Goal: Information Seeking & Learning: Learn about a topic

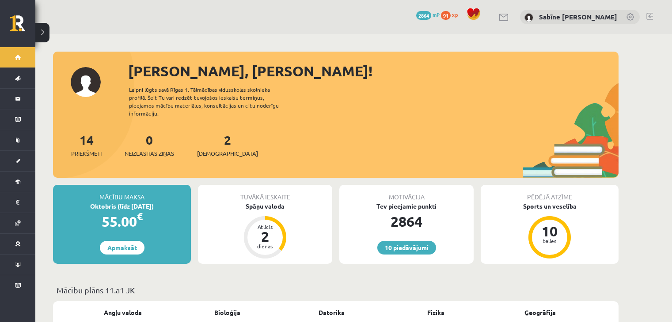
scroll to position [729, 0]
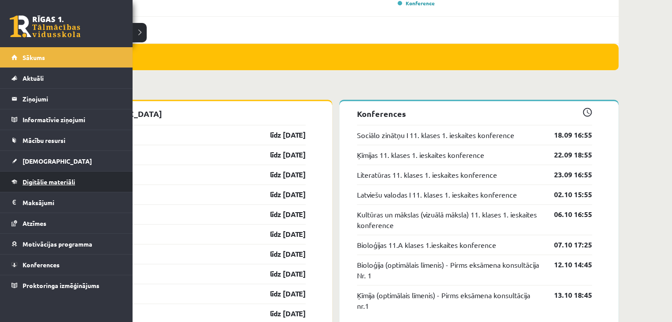
click at [59, 178] on span "Digitālie materiāli" at bounding box center [49, 182] width 53 height 8
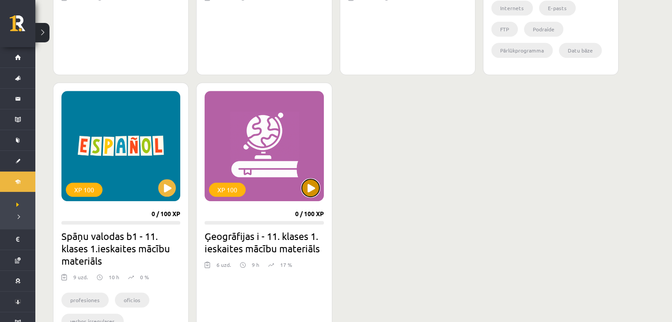
click at [307, 186] on button at bounding box center [311, 188] width 18 height 18
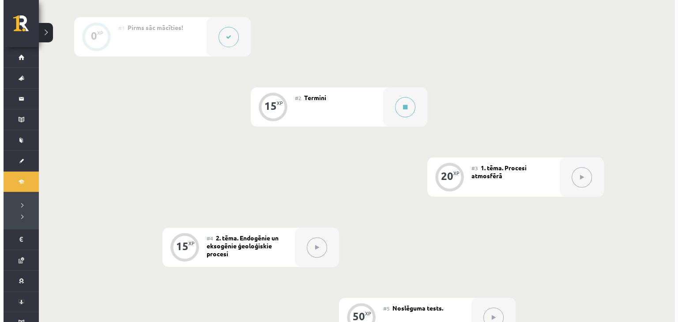
scroll to position [221, 0]
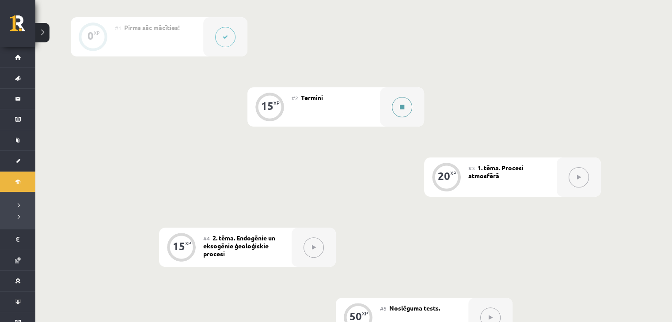
click at [408, 107] on button at bounding box center [402, 107] width 20 height 20
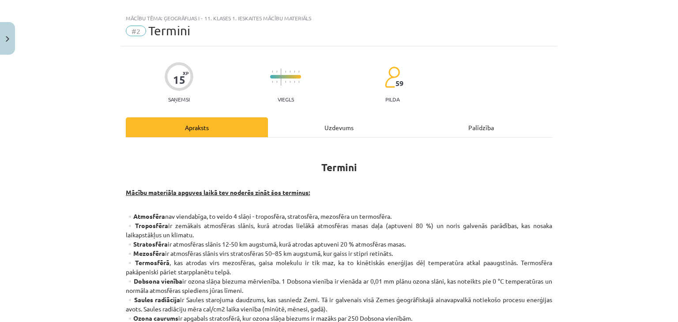
scroll to position [0, 0]
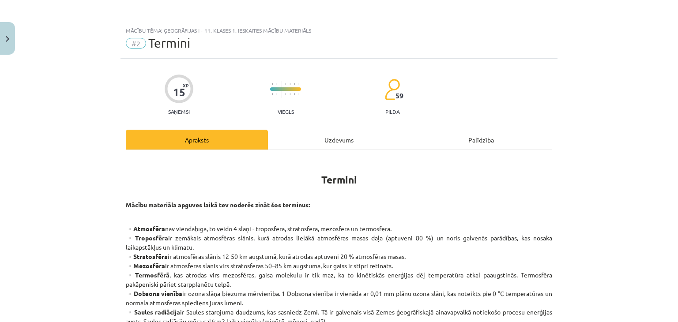
click at [322, 133] on div "Uzdevums" at bounding box center [339, 140] width 142 height 20
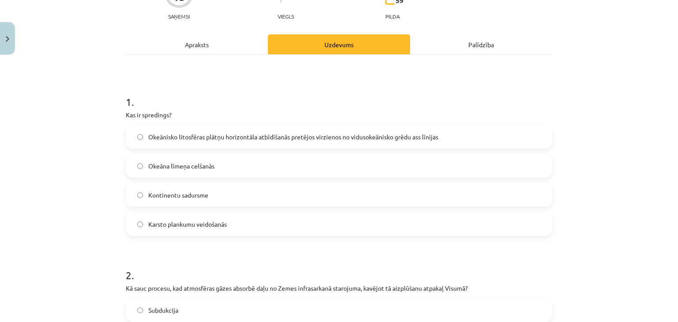
click at [187, 40] on div "Apraksts" at bounding box center [197, 44] width 142 height 20
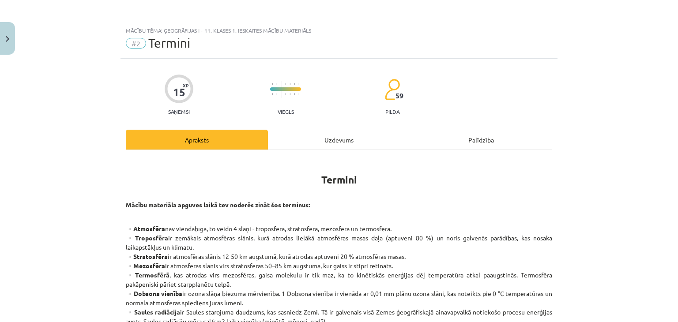
drag, startPoint x: 341, startPoint y: 125, endPoint x: 337, endPoint y: 136, distance: 12.6
click at [336, 138] on div "Uzdevums" at bounding box center [339, 140] width 142 height 20
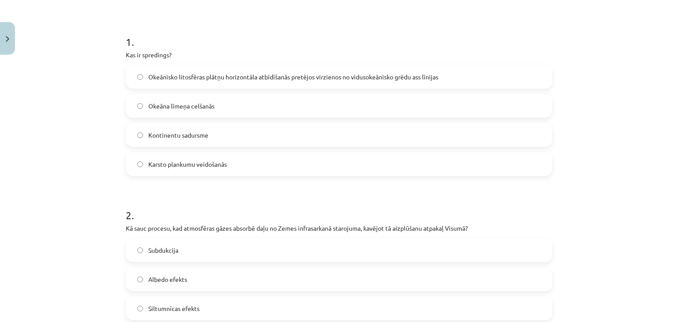
scroll to position [95, 0]
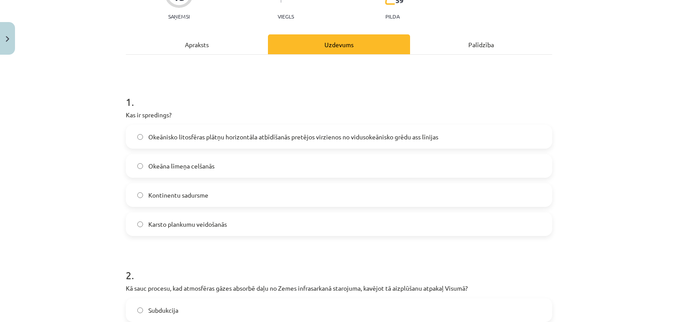
click at [248, 138] on span "Okeānisko litosfēras plātņu horizontāla atbīdīšanās pretējos virzienos no vidus…" at bounding box center [293, 136] width 290 height 9
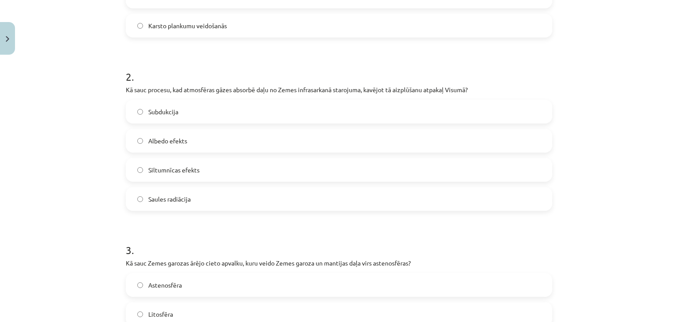
scroll to position [0, 0]
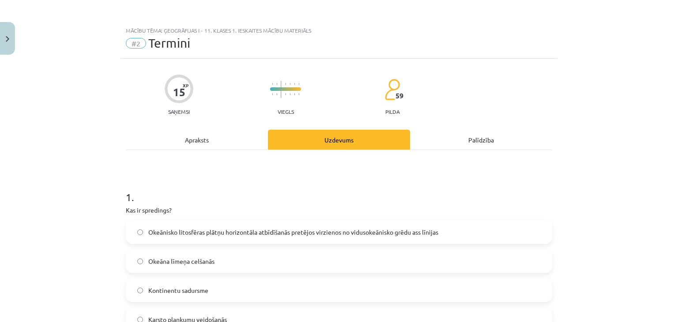
click at [218, 135] on div "Apraksts" at bounding box center [197, 140] width 142 height 20
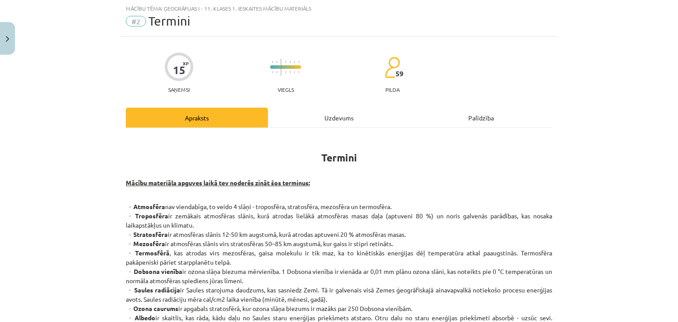
scroll to position [95, 0]
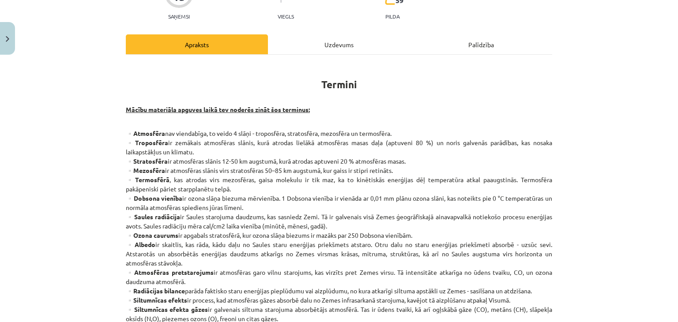
click at [318, 45] on div "Uzdevums" at bounding box center [339, 44] width 142 height 20
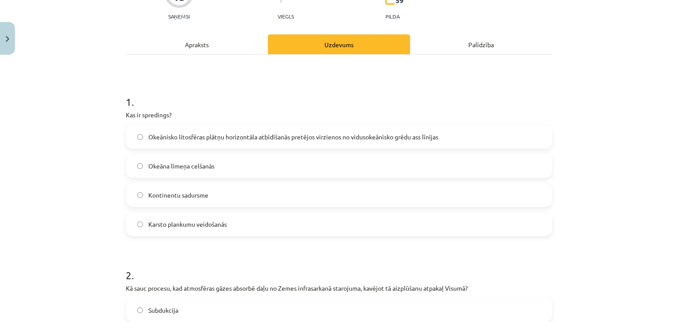
click at [195, 50] on div "Apraksts" at bounding box center [197, 44] width 142 height 20
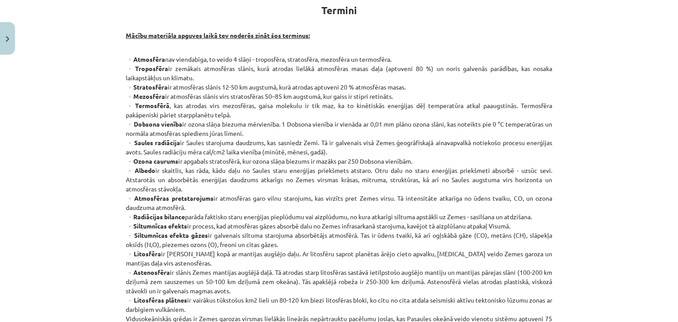
scroll to position [0, 0]
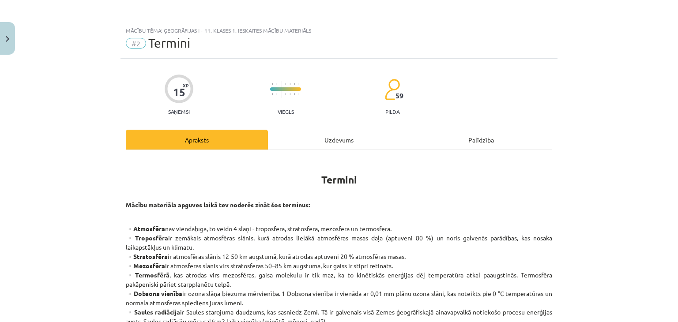
click at [333, 134] on div "Uzdevums" at bounding box center [339, 140] width 142 height 20
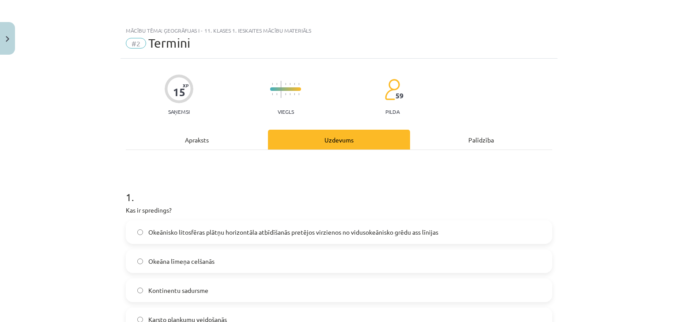
click at [226, 131] on div "Apraksts" at bounding box center [197, 140] width 142 height 20
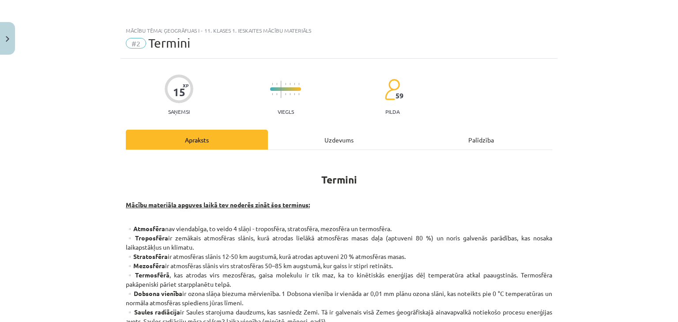
click at [306, 139] on div "Uzdevums" at bounding box center [339, 140] width 142 height 20
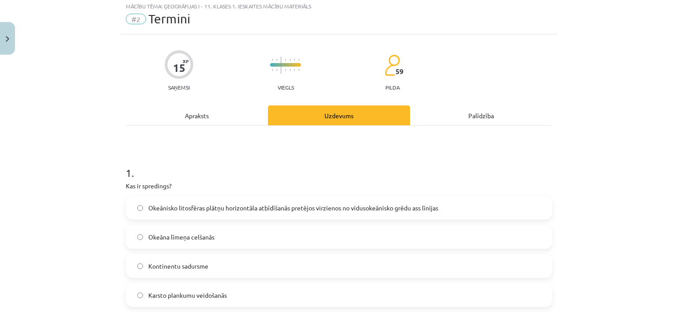
scroll to position [22, 0]
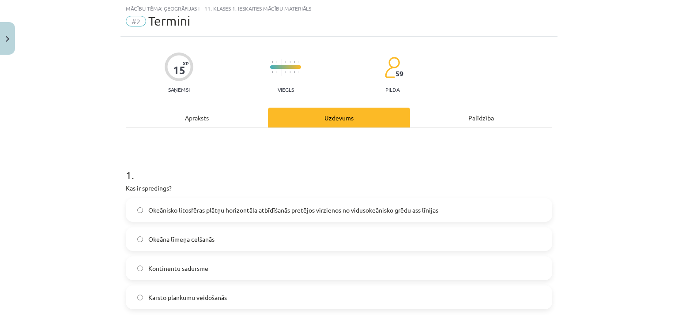
click at [190, 121] on div "Apraksts" at bounding box center [197, 118] width 142 height 20
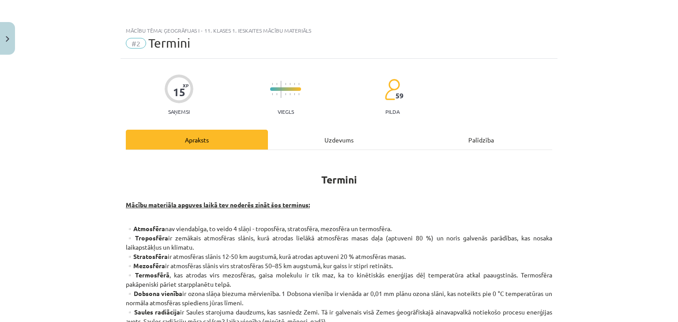
scroll to position [0, 0]
click at [321, 132] on div "Uzdevums" at bounding box center [339, 140] width 142 height 20
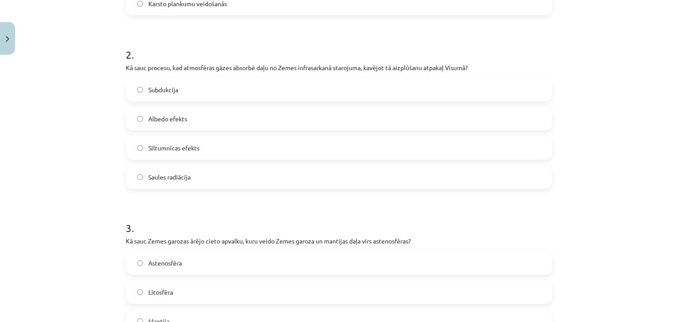
click at [268, 142] on label "Siltumnīcas efekts" at bounding box center [339, 148] width 425 height 22
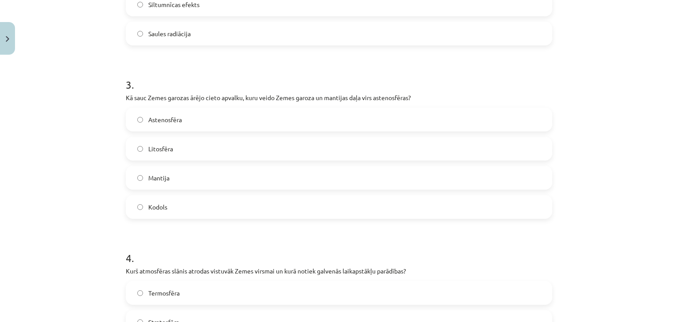
scroll to position [537, 0]
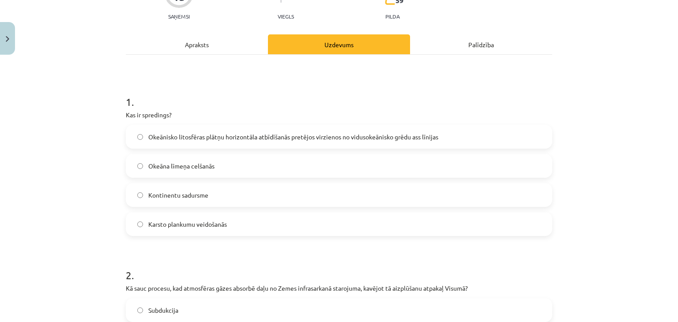
click at [212, 41] on div "Apraksts" at bounding box center [197, 44] width 142 height 20
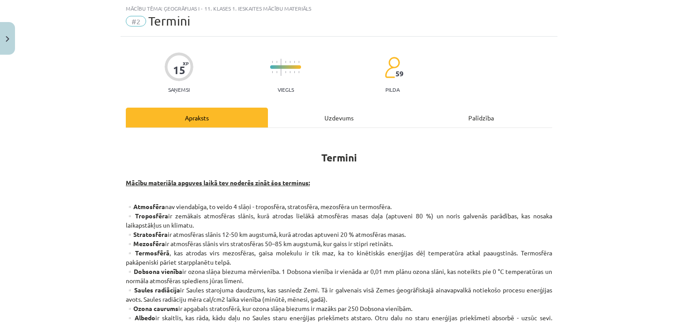
scroll to position [95, 0]
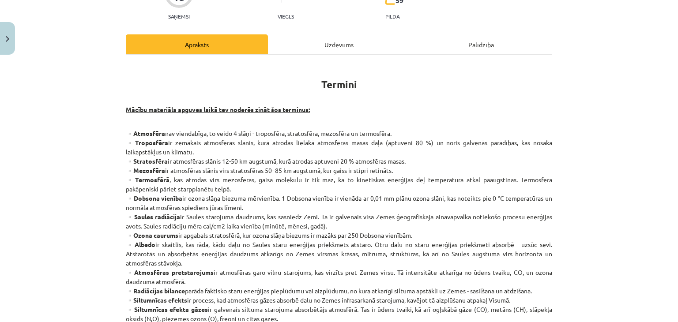
click at [331, 34] on div "Uzdevums" at bounding box center [339, 44] width 142 height 20
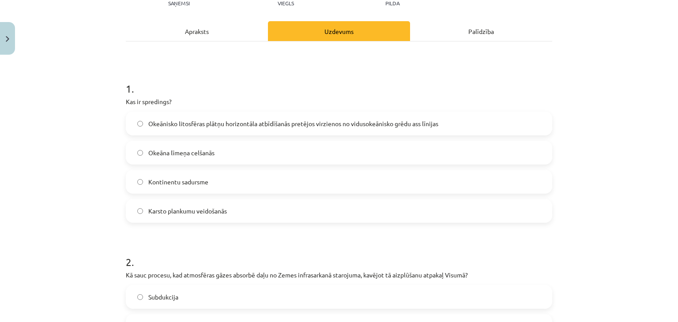
scroll to position [22, 0]
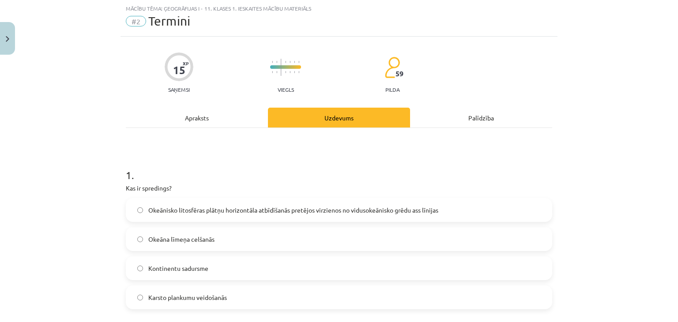
click at [195, 113] on div "Apraksts" at bounding box center [197, 118] width 142 height 20
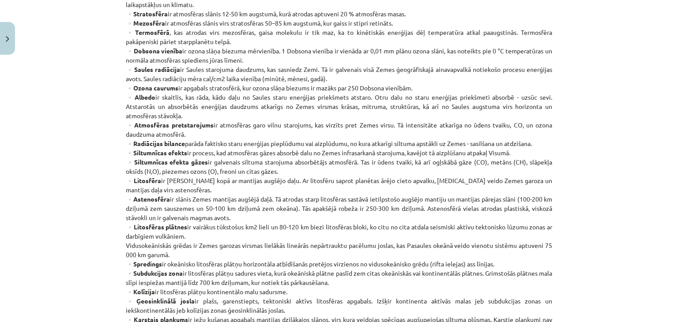
scroll to position [316, 0]
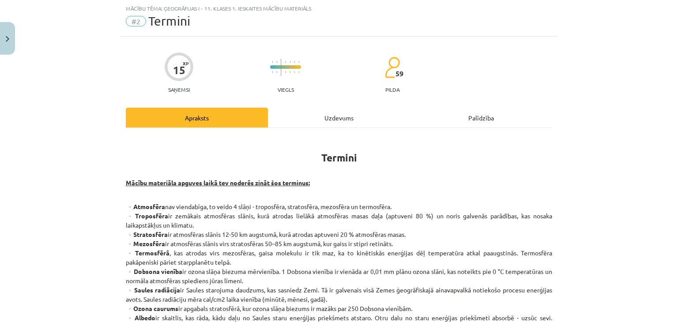
click at [302, 121] on div "Uzdevums" at bounding box center [339, 118] width 142 height 20
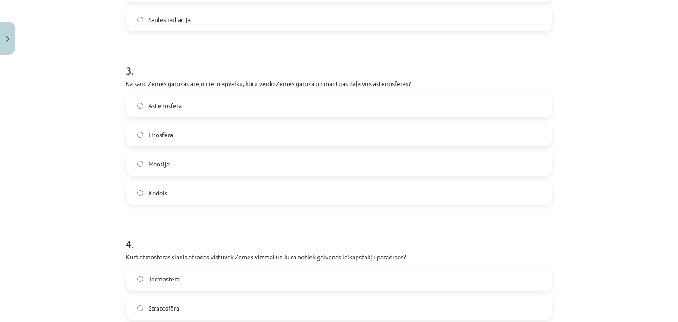
scroll to position [537, 0]
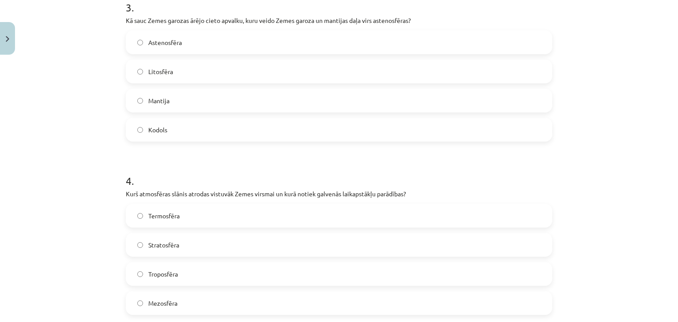
click at [255, 69] on label "Litosfēra" at bounding box center [339, 71] width 425 height 22
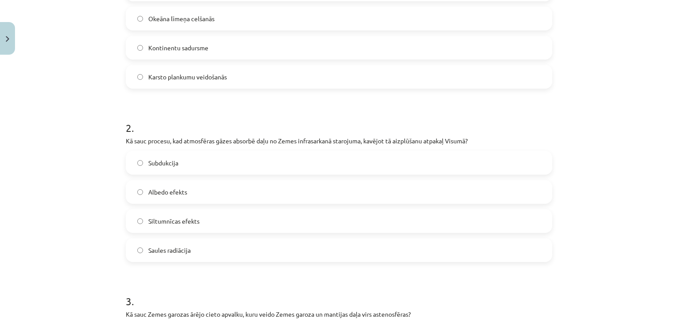
scroll to position [95, 0]
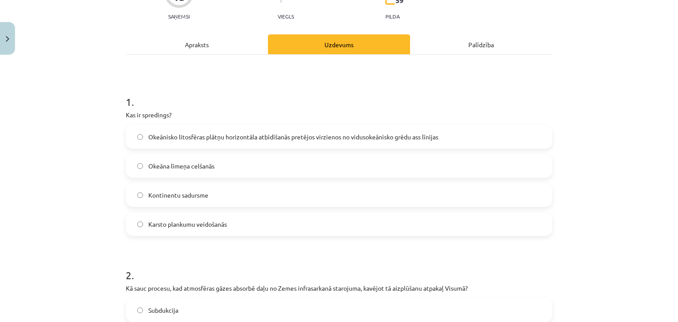
click at [230, 44] on div "Apraksts" at bounding box center [197, 44] width 142 height 20
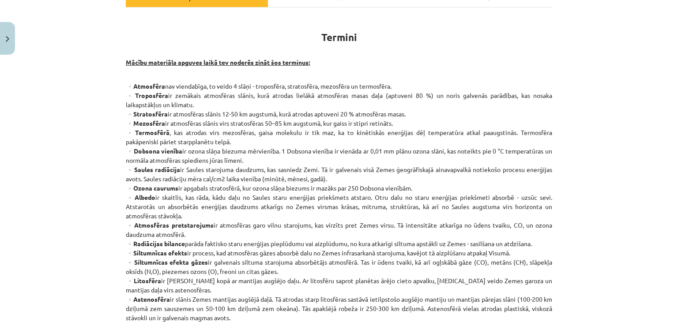
scroll to position [170, 0]
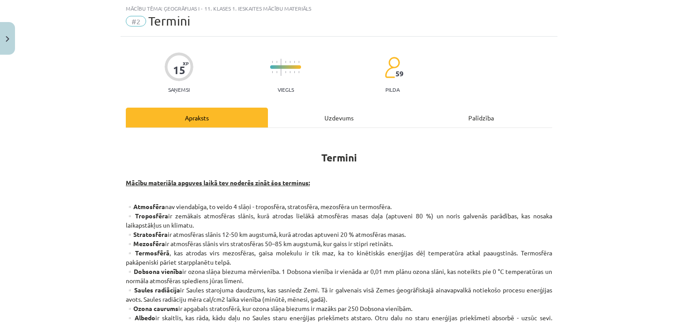
click at [313, 113] on div "Uzdevums" at bounding box center [339, 118] width 142 height 20
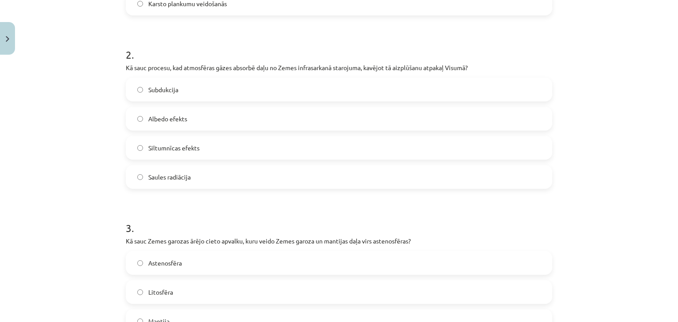
scroll to position [95, 0]
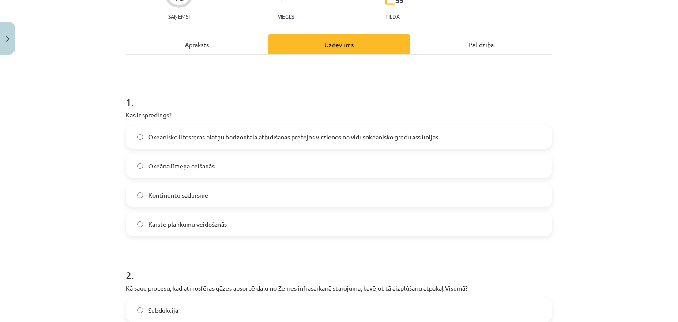
click at [219, 43] on div "Apraksts" at bounding box center [197, 44] width 142 height 20
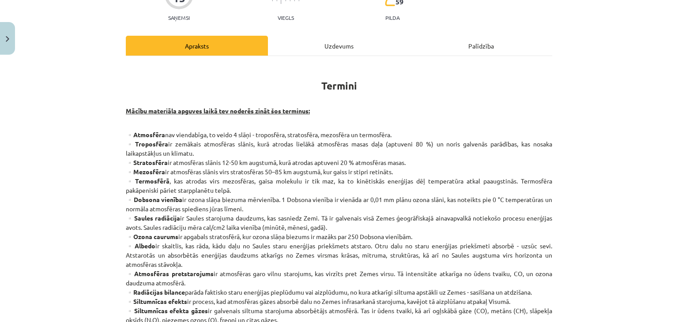
scroll to position [170, 0]
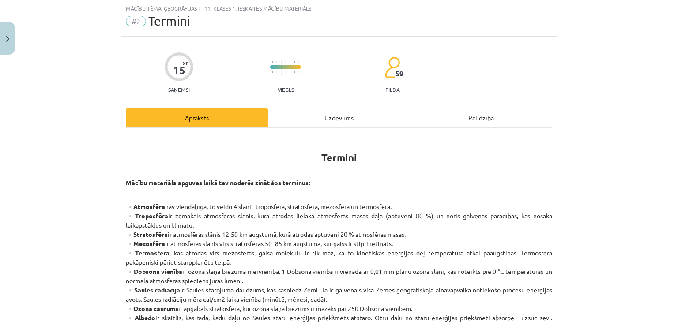
click at [303, 112] on div "Uzdevums" at bounding box center [339, 118] width 142 height 20
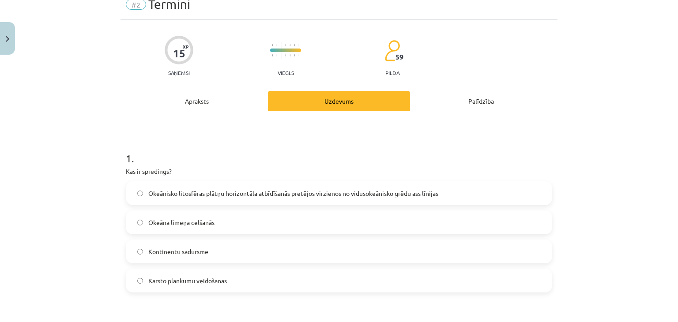
scroll to position [22, 0]
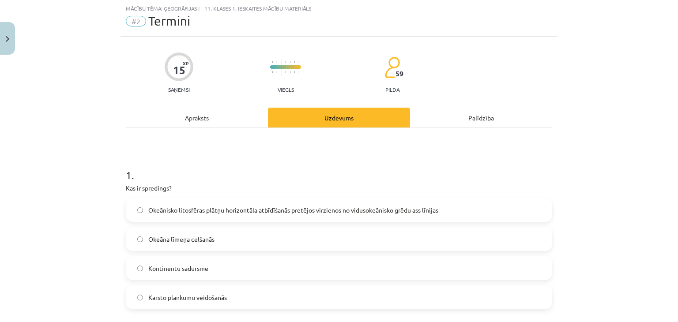
click at [211, 112] on div "Apraksts" at bounding box center [197, 118] width 142 height 20
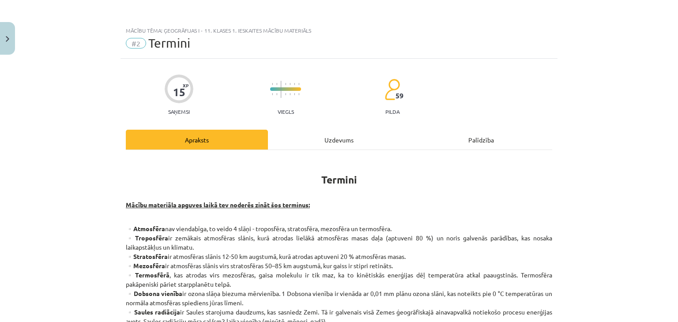
scroll to position [0, 0]
click at [279, 130] on div "Uzdevums" at bounding box center [339, 140] width 142 height 20
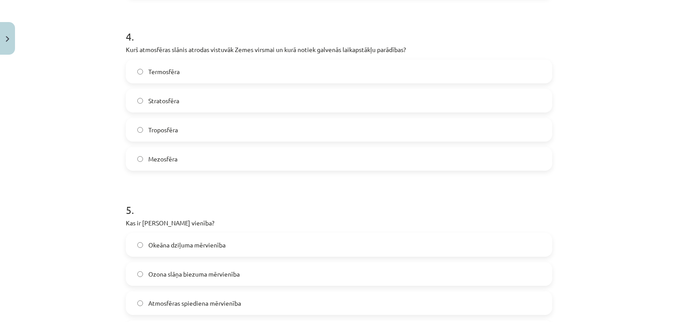
scroll to position [684, 0]
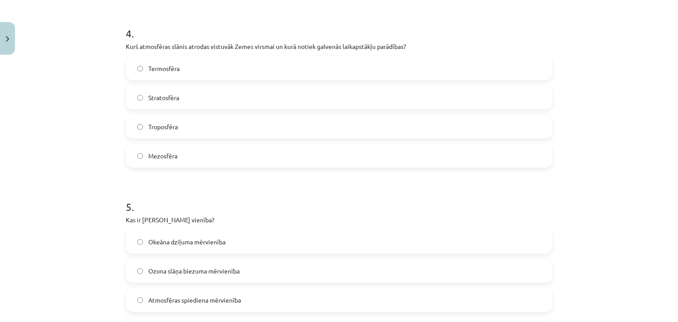
click at [251, 126] on label "Troposfēra" at bounding box center [339, 127] width 425 height 22
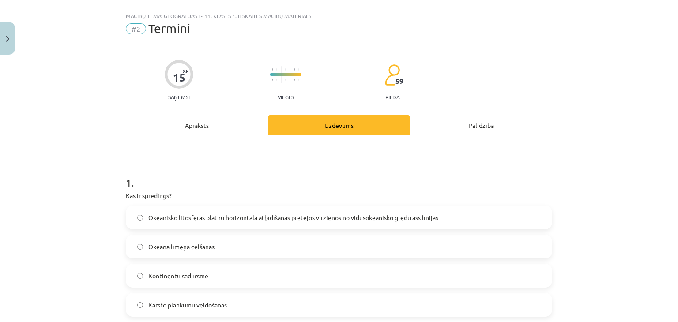
scroll to position [0, 0]
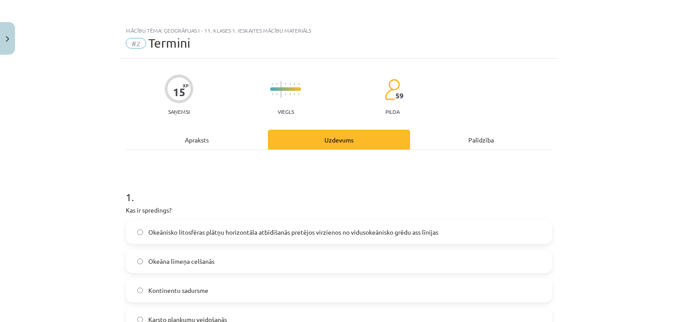
click at [186, 136] on div "Apraksts" at bounding box center [197, 140] width 142 height 20
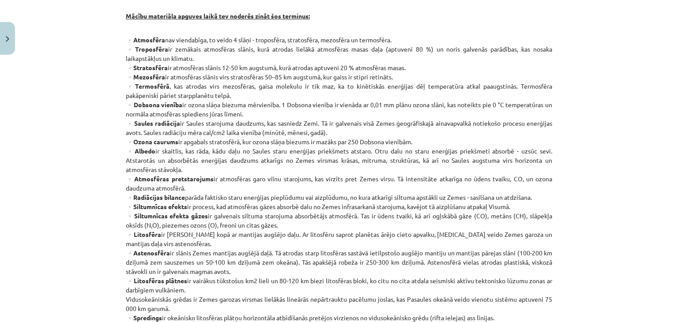
scroll to position [212, 0]
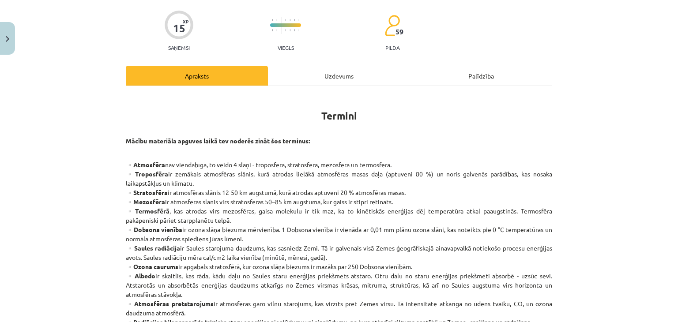
click at [303, 73] on div "Uzdevums" at bounding box center [339, 76] width 142 height 20
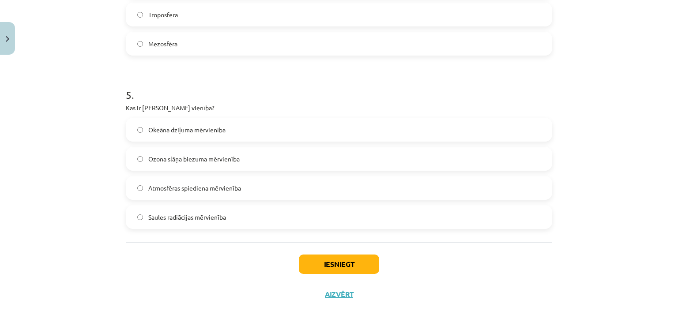
scroll to position [805, 0]
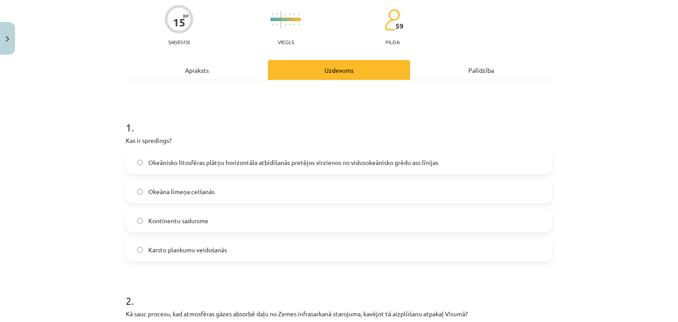
click at [203, 70] on div "Apraksts" at bounding box center [197, 70] width 142 height 20
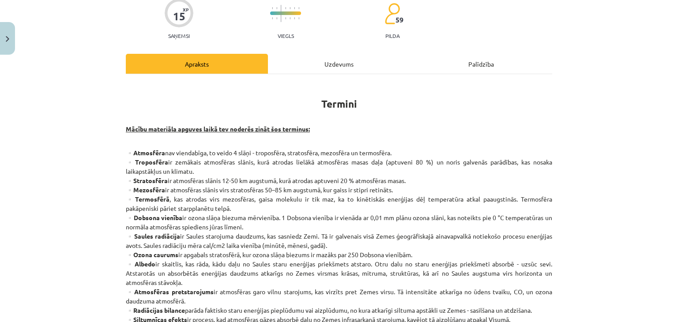
scroll to position [22, 0]
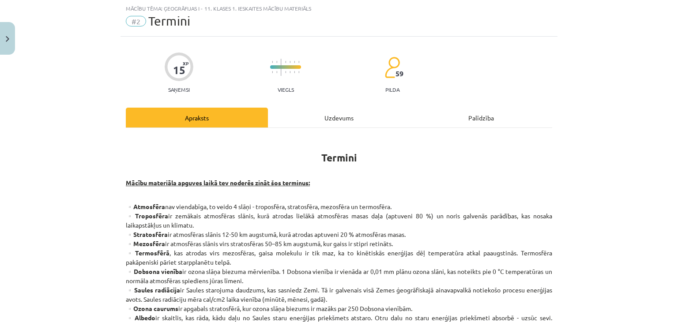
click at [313, 113] on div "Uzdevums" at bounding box center [339, 118] width 142 height 20
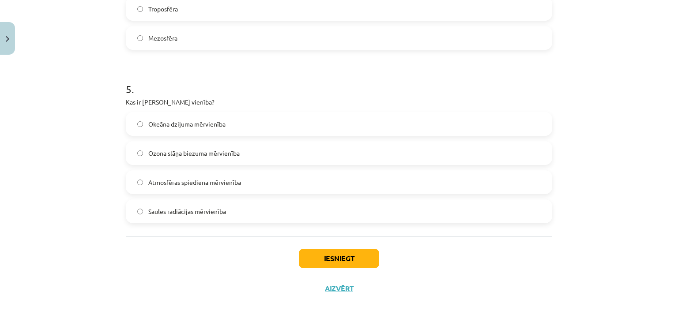
scroll to position [805, 0]
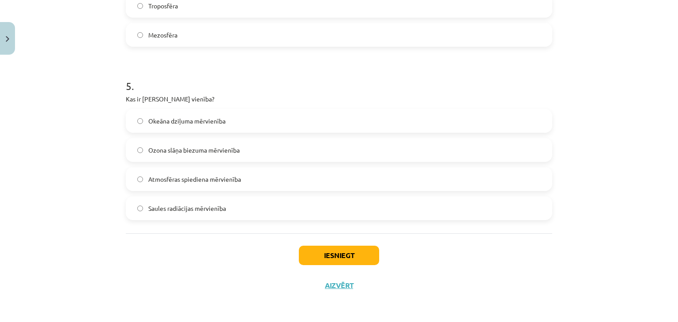
click at [217, 147] on span "Ozona slāņa biezuma mērvienība" at bounding box center [193, 150] width 91 height 9
click at [339, 253] on button "Iesniegt" at bounding box center [339, 255] width 80 height 19
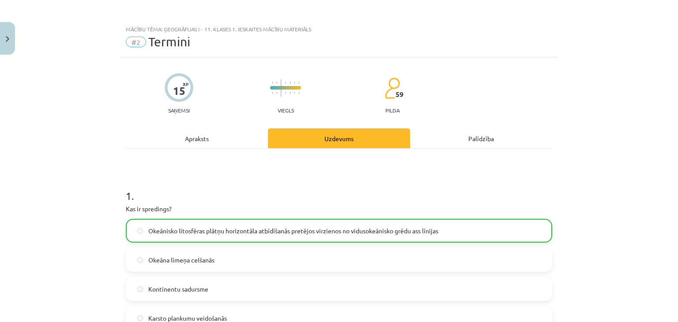
scroll to position [0, 0]
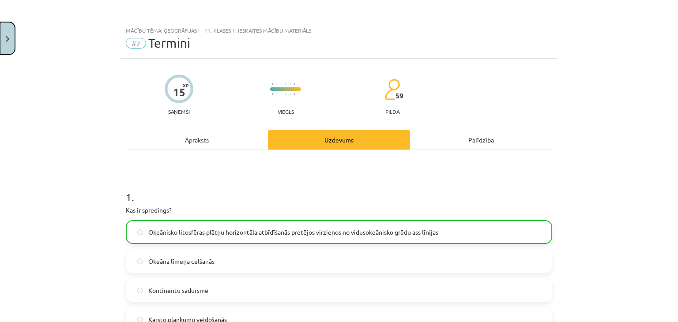
click at [4, 41] on button "Close" at bounding box center [7, 38] width 15 height 33
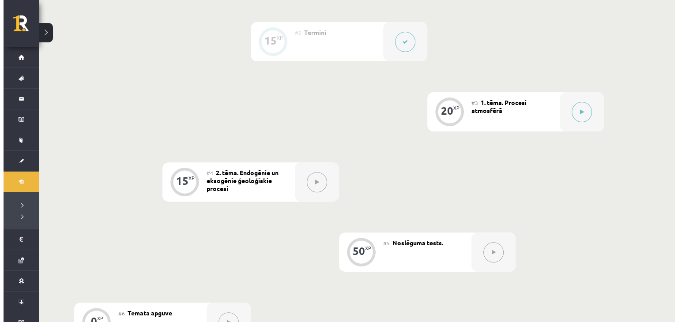
scroll to position [294, 0]
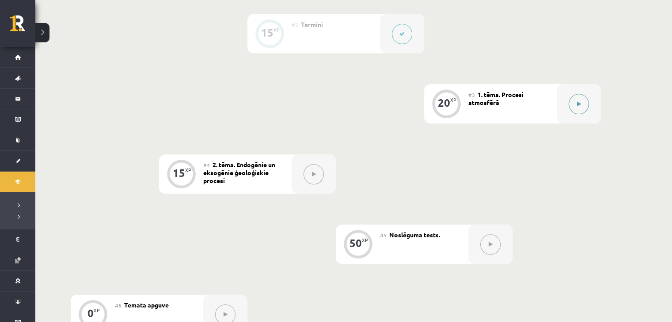
click at [575, 106] on button at bounding box center [578, 104] width 20 height 20
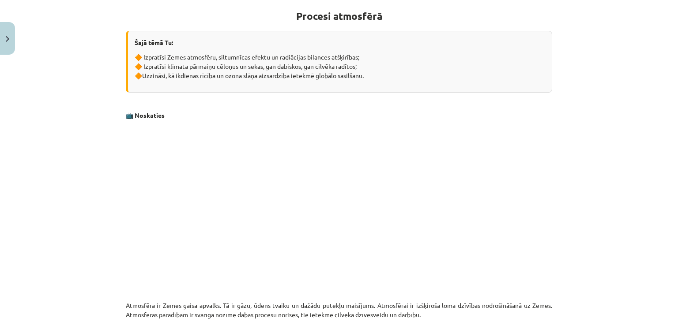
scroll to position [0, 0]
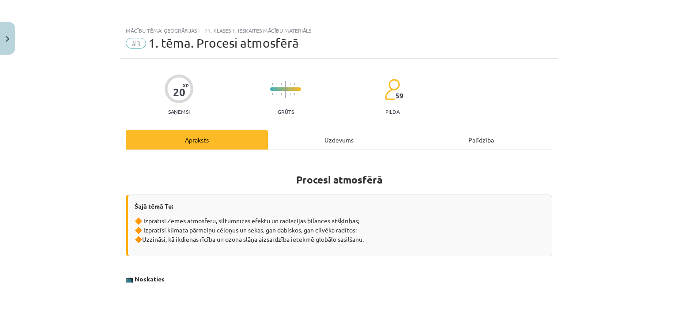
click at [332, 135] on div "Uzdevums" at bounding box center [339, 140] width 142 height 20
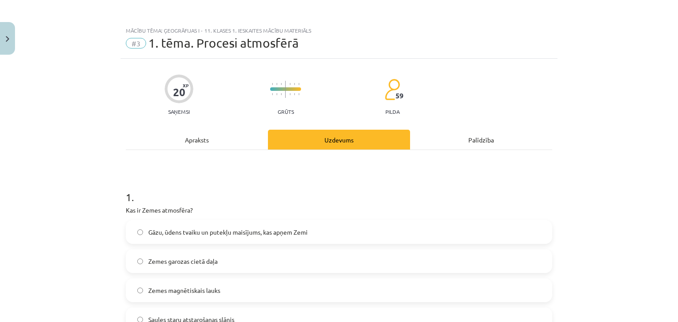
click at [232, 139] on div "Apraksts" at bounding box center [197, 140] width 142 height 20
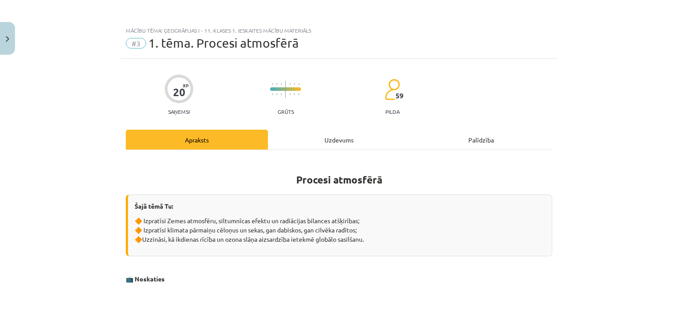
click at [339, 136] on div "Uzdevums" at bounding box center [339, 140] width 142 height 20
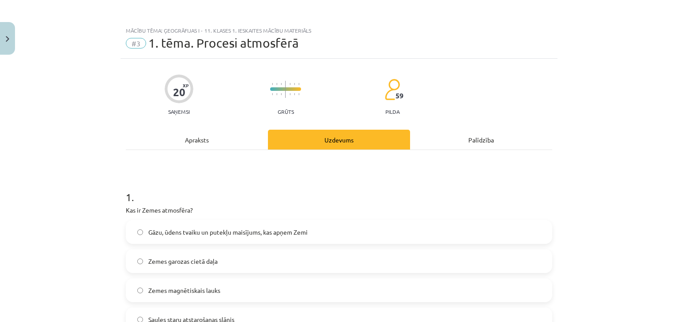
scroll to position [22, 0]
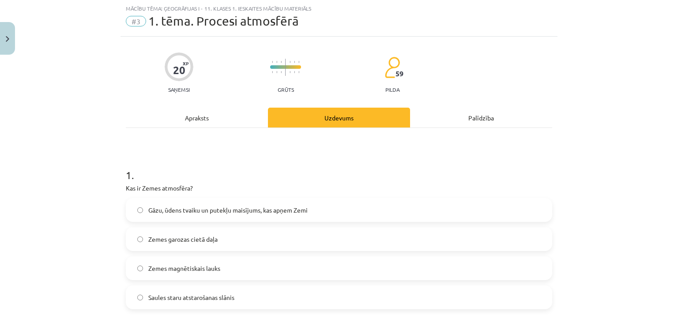
click at [262, 210] on span "Gāzu, ūdens tvaiku un putekļu maisījums, kas apņem Zemi" at bounding box center [227, 210] width 159 height 9
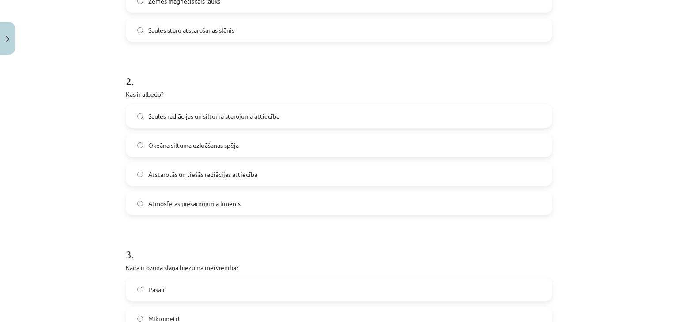
scroll to position [390, 0]
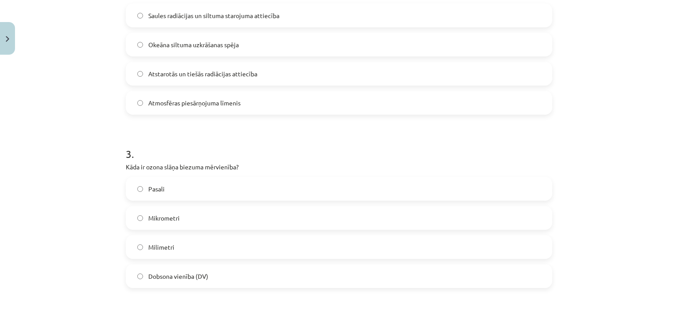
click at [247, 279] on label "Dobsona vienība (DV)" at bounding box center [339, 276] width 425 height 22
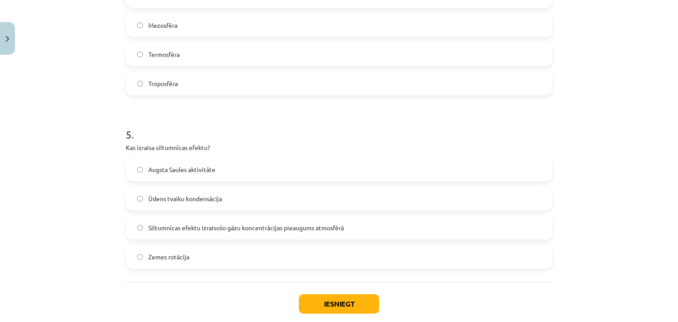
scroll to position [758, 0]
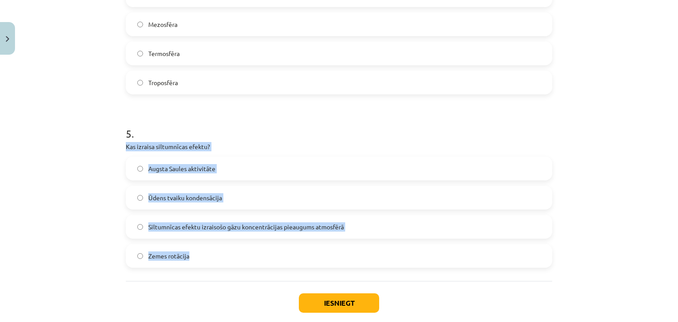
drag, startPoint x: 120, startPoint y: 145, endPoint x: 256, endPoint y: 265, distance: 181.5
copy div "Kas izraisa siltumnīcas efektu? Augsta Saules aktivitāte Ūdens tvaiku kondensāc…"
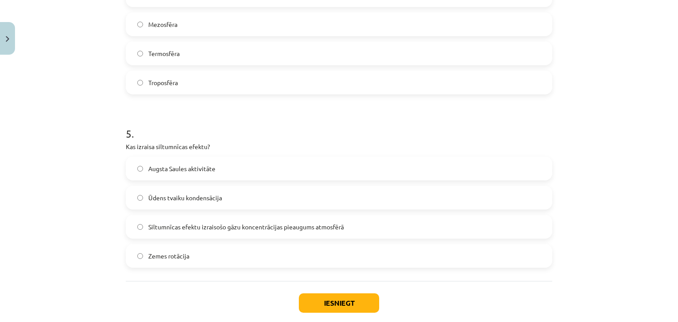
click at [255, 131] on h1 "5 ." at bounding box center [339, 125] width 427 height 27
click at [216, 223] on span "Siltumnīcas efektu izraisošo gāzu koncentrācijas pieaugums atmosfērā" at bounding box center [246, 227] width 196 height 9
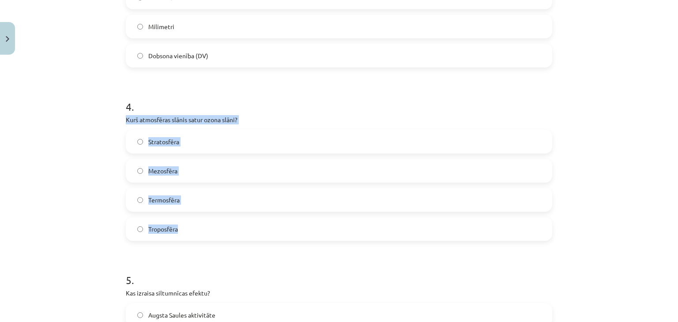
drag, startPoint x: 134, startPoint y: 136, endPoint x: 197, endPoint y: 223, distance: 107.0
click at [197, 225] on div "4 . Kurš atmosfēras slānis satur ozona slāni? Stratosfēra Mezosfēra Termosfēra …" at bounding box center [339, 163] width 427 height 156
copy div "Kurš atmosfēras slānis satur ozona slāni? Stratosfēra Mezosfēra Termosfēra Trop…"
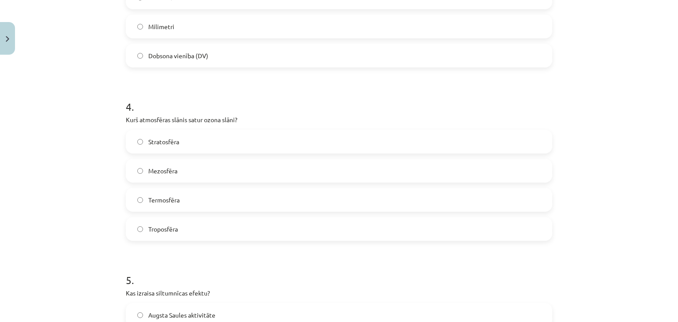
click at [256, 106] on h1 "4 ." at bounding box center [339, 98] width 427 height 27
click at [180, 141] on label "Stratosfēra" at bounding box center [339, 142] width 425 height 22
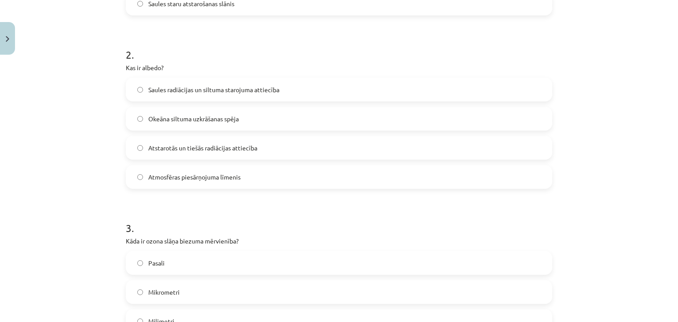
scroll to position [243, 0]
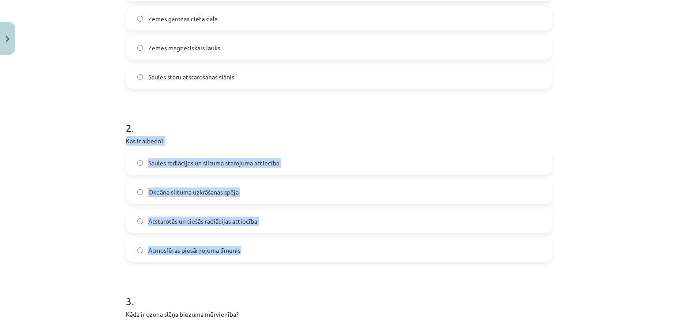
drag, startPoint x: 122, startPoint y: 144, endPoint x: 277, endPoint y: 246, distance: 186.2
copy div "Kas ir albedo? Saules radiācijas un siltuma starojuma attiecība Okeāna siltuma …"
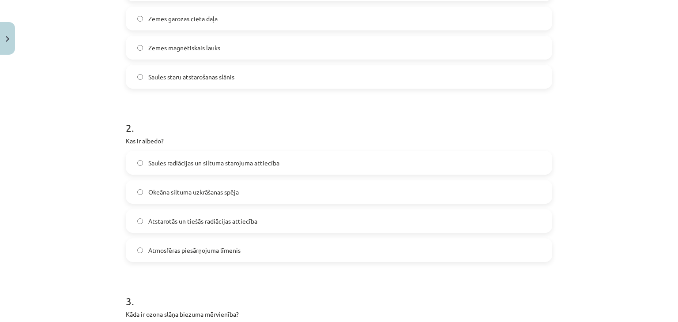
click at [225, 133] on h1 "2 ." at bounding box center [339, 119] width 427 height 27
click at [185, 223] on span "Atstarotās un tiešās radiācijas attiecība" at bounding box center [202, 221] width 109 height 9
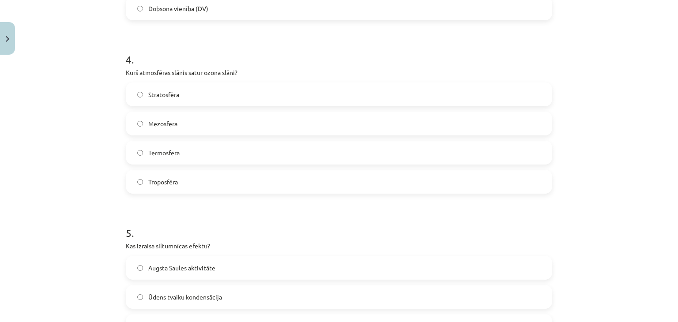
scroll to position [805, 0]
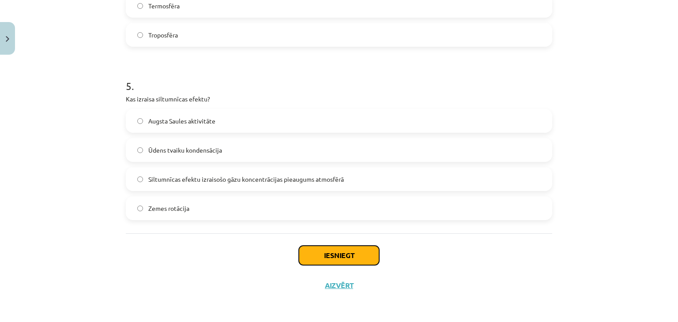
click at [337, 261] on button "Iesniegt" at bounding box center [339, 255] width 80 height 19
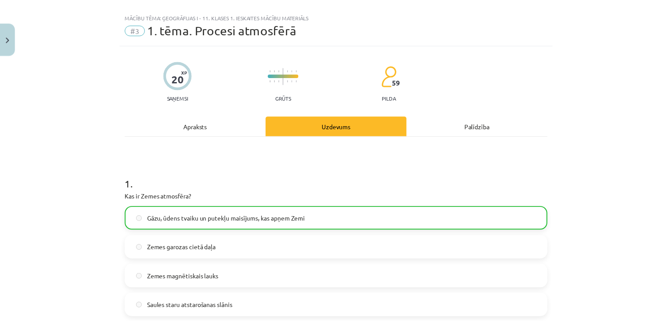
scroll to position [0, 0]
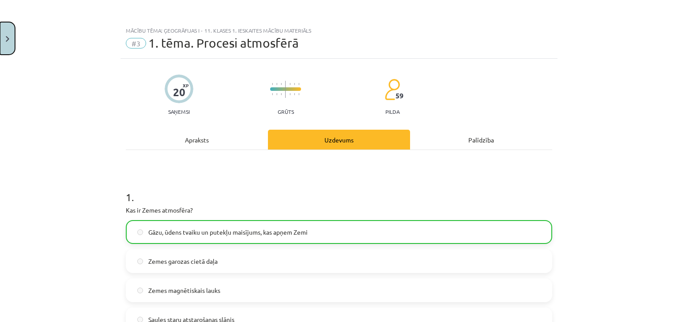
click at [0, 43] on button "Close" at bounding box center [7, 38] width 15 height 33
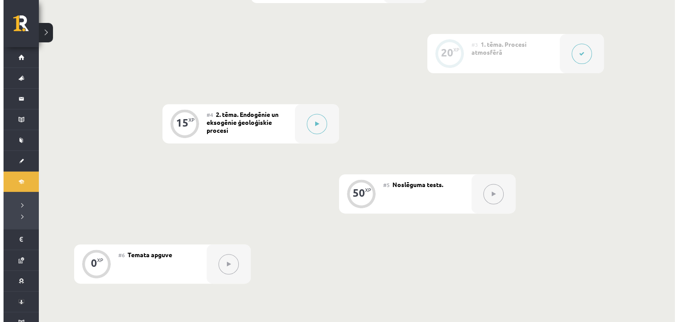
scroll to position [294, 0]
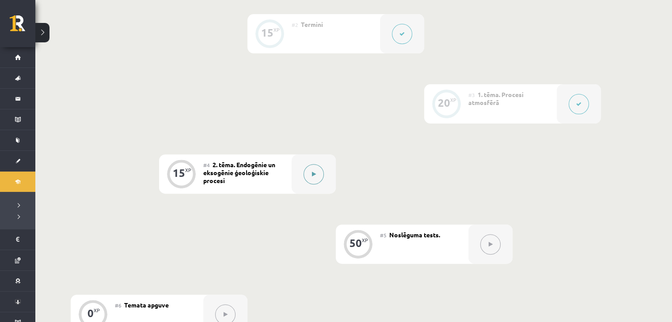
click at [307, 168] on button at bounding box center [313, 174] width 20 height 20
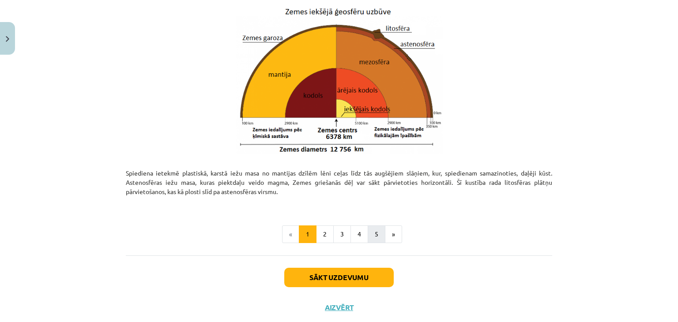
scroll to position [933, 0]
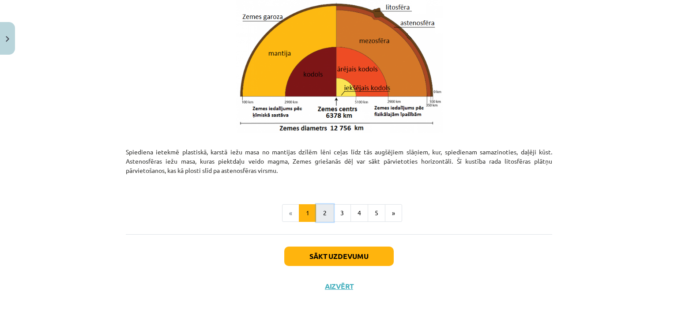
click at [324, 211] on button "2" at bounding box center [325, 213] width 18 height 18
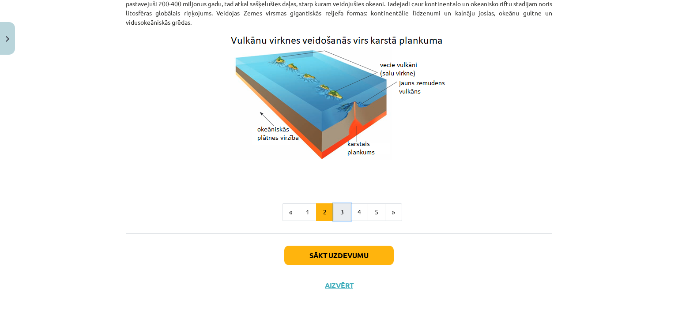
click at [344, 208] on button "3" at bounding box center [342, 213] width 18 height 18
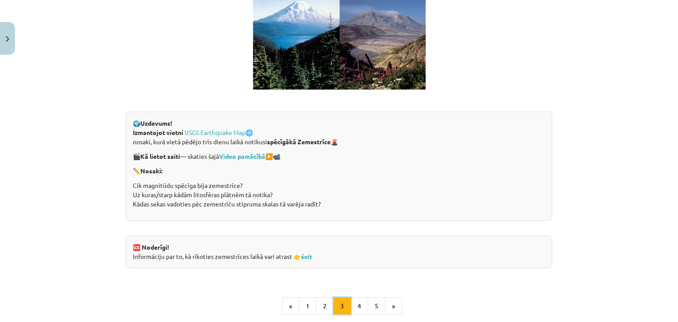
scroll to position [1723, 0]
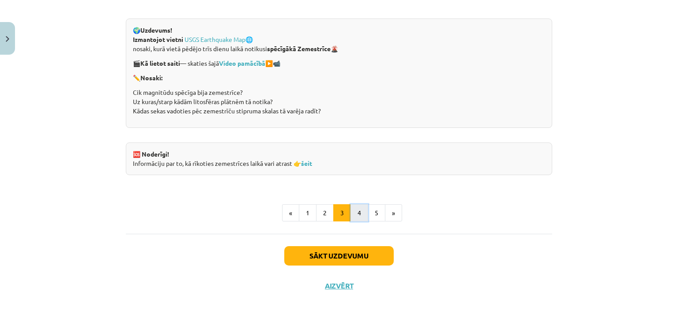
click at [356, 212] on button "4" at bounding box center [360, 213] width 18 height 18
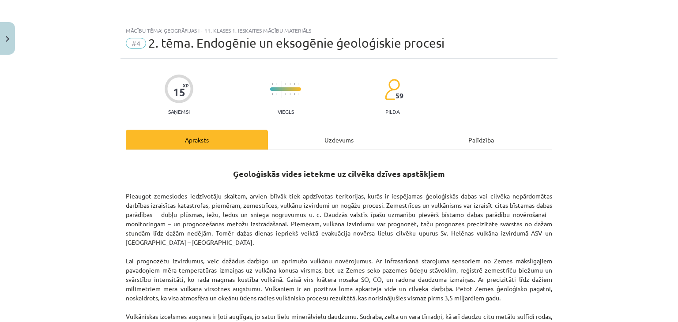
scroll to position [297, 0]
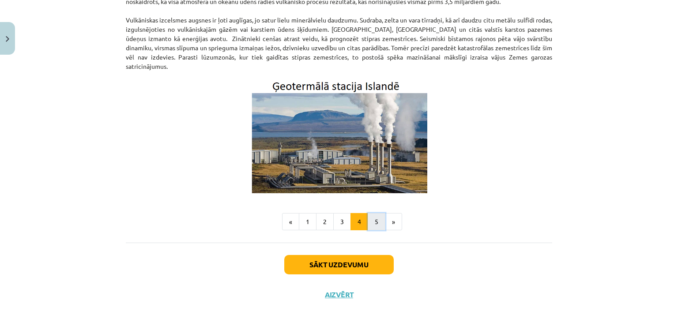
click at [374, 217] on button "5" at bounding box center [377, 222] width 18 height 18
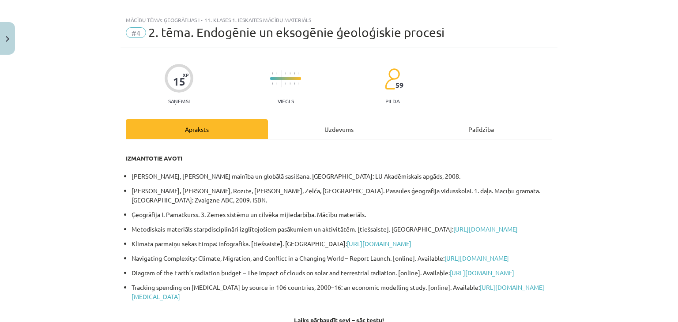
scroll to position [178, 0]
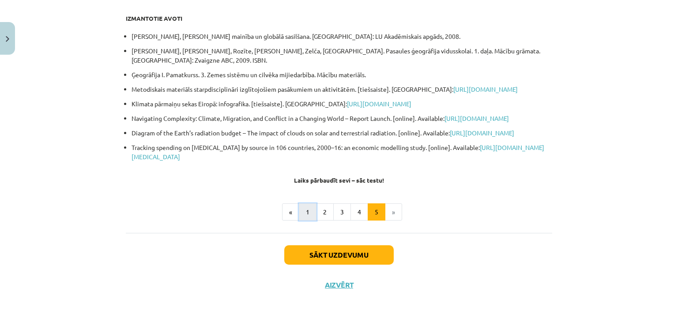
click at [305, 213] on button "1" at bounding box center [308, 213] width 18 height 18
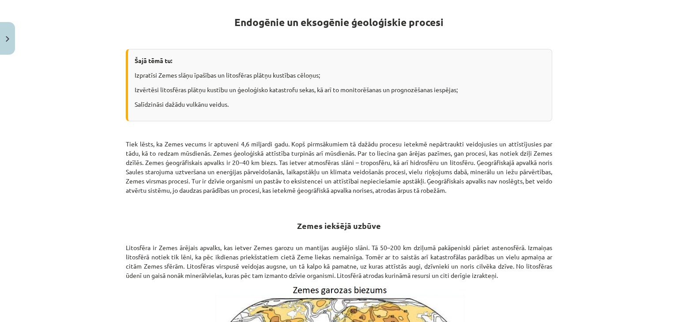
scroll to position [0, 0]
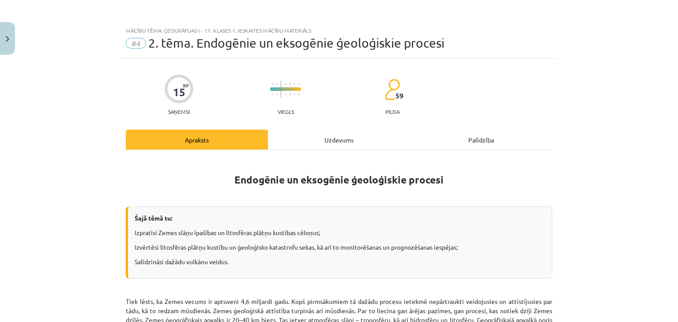
click at [346, 137] on div "Uzdevums" at bounding box center [339, 140] width 142 height 20
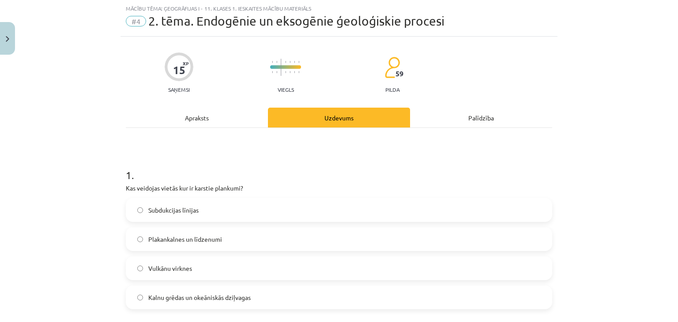
click at [211, 122] on div "Apraksts" at bounding box center [197, 118] width 142 height 20
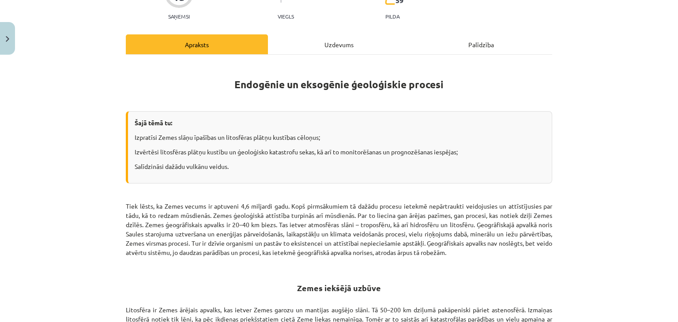
click at [356, 40] on div "Uzdevums" at bounding box center [339, 44] width 142 height 20
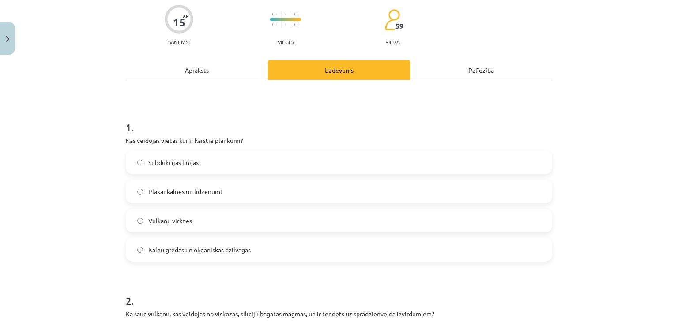
scroll to position [0, 0]
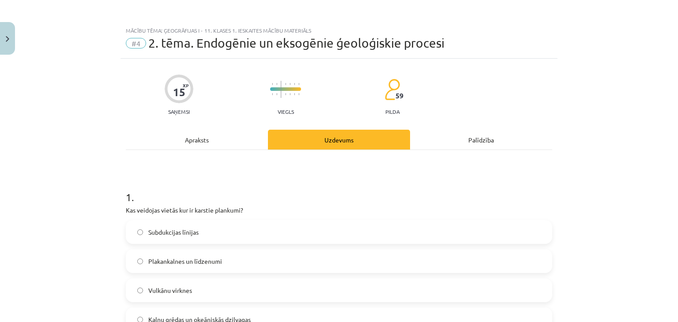
click at [230, 141] on div "Apraksts" at bounding box center [197, 140] width 142 height 20
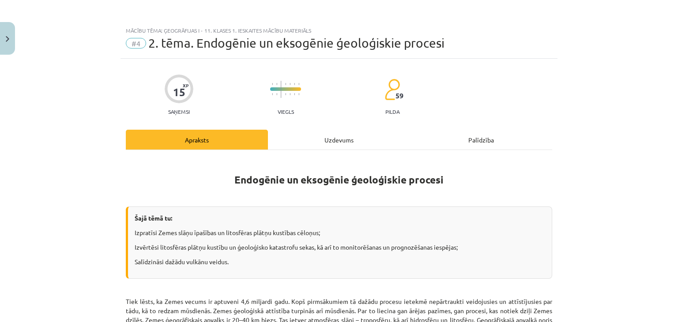
click at [292, 144] on div "Uzdevums" at bounding box center [339, 140] width 142 height 20
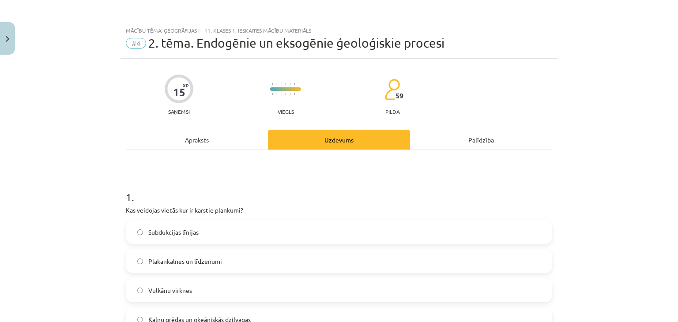
click at [204, 134] on div "Apraksts" at bounding box center [197, 140] width 142 height 20
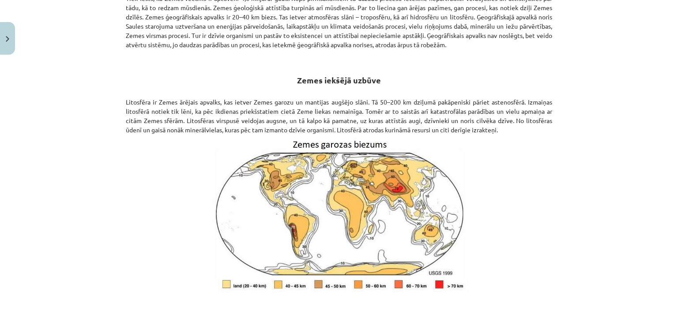
scroll to position [316, 0]
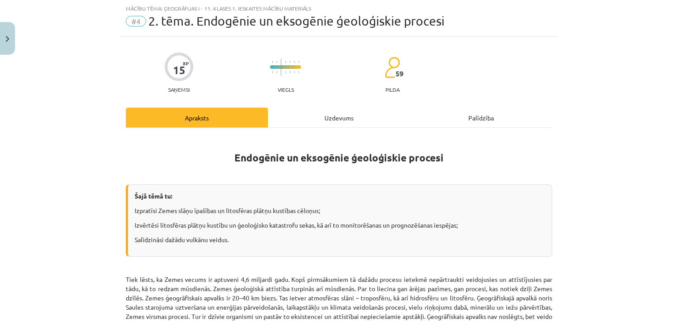
click at [332, 116] on div "Uzdevums" at bounding box center [339, 118] width 142 height 20
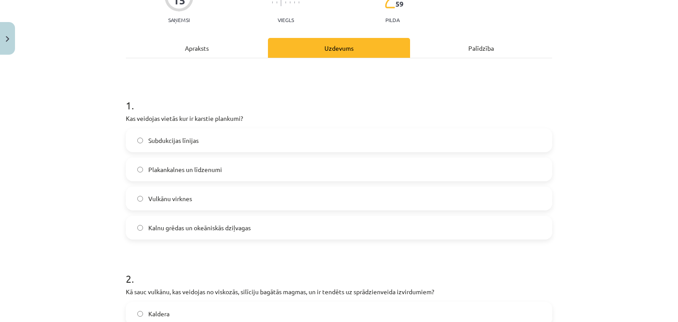
scroll to position [22, 0]
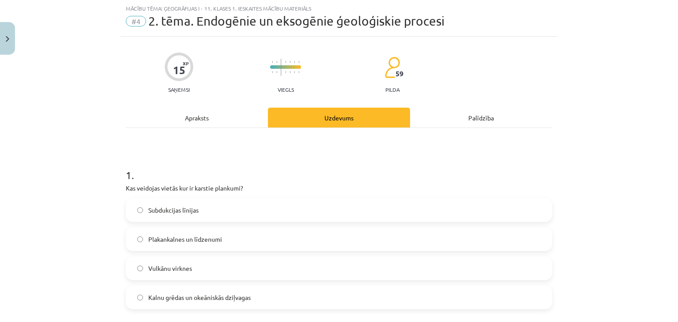
click at [208, 118] on div "Apraksts" at bounding box center [197, 118] width 142 height 20
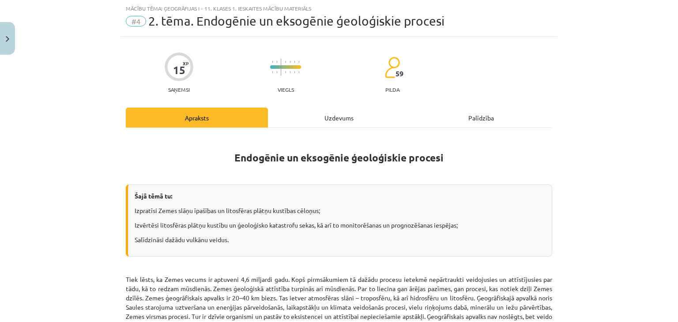
scroll to position [0, 0]
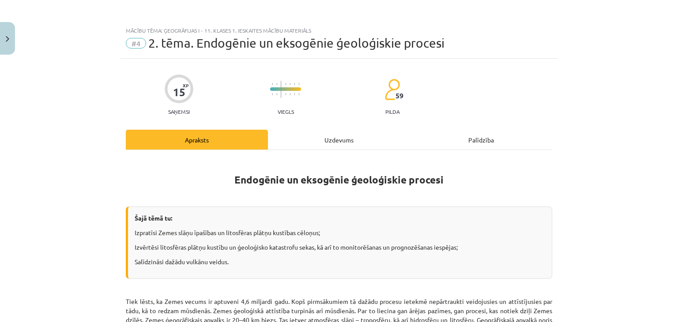
click at [345, 132] on div "Uzdevums" at bounding box center [339, 140] width 142 height 20
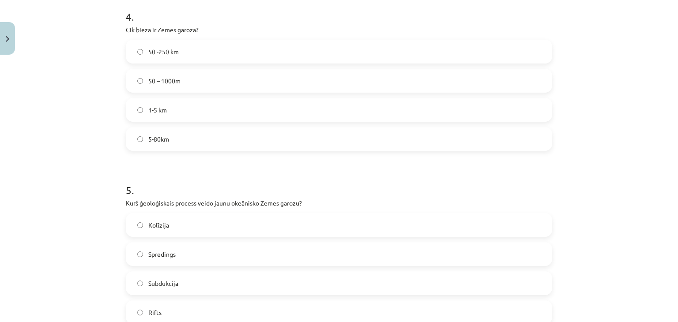
scroll to position [684, 0]
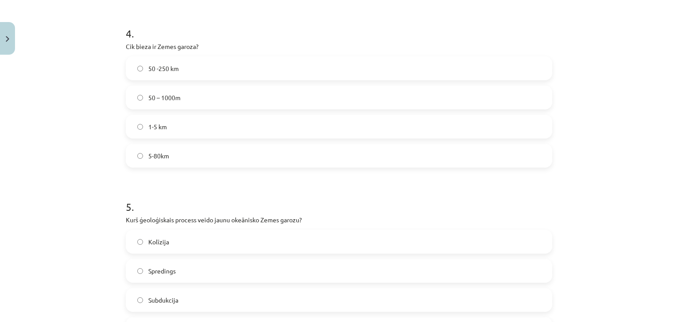
click at [328, 157] on label "5-80km" at bounding box center [339, 156] width 425 height 22
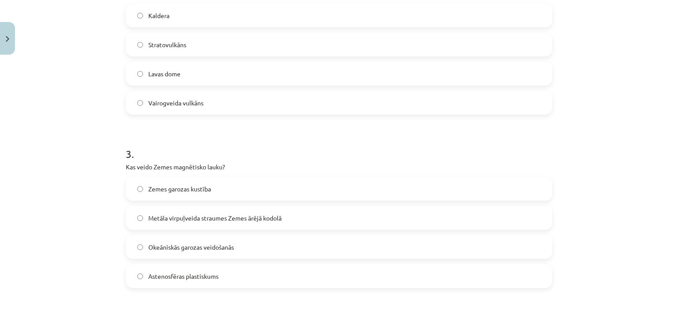
scroll to position [95, 0]
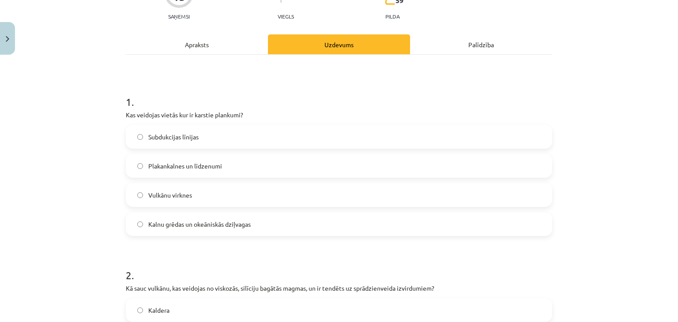
click at [221, 52] on div "Apraksts" at bounding box center [197, 44] width 142 height 20
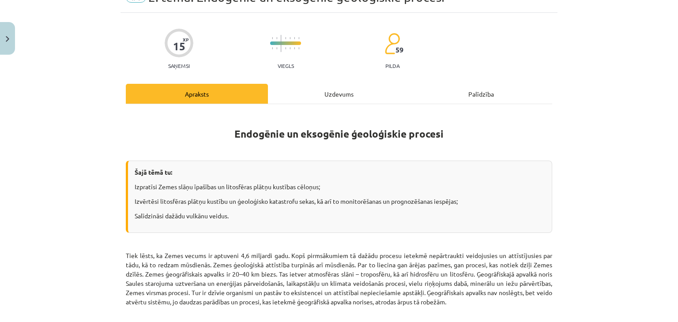
scroll to position [0, 0]
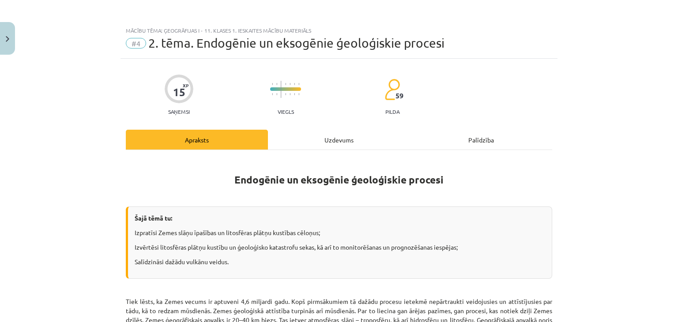
click at [327, 136] on div "Uzdevums" at bounding box center [339, 140] width 142 height 20
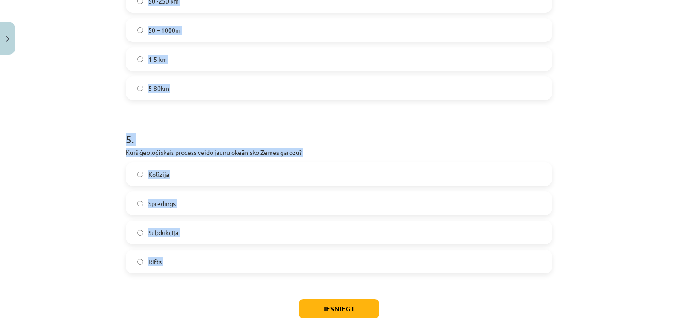
scroll to position [805, 0]
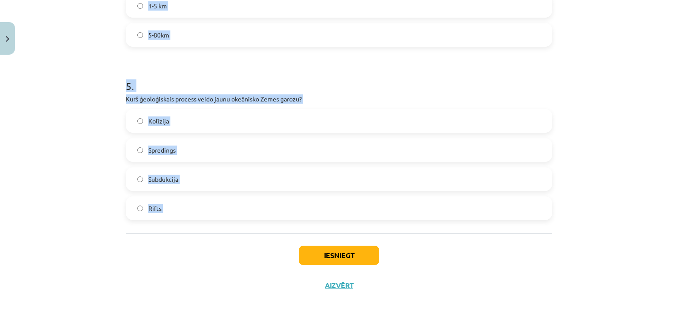
drag, startPoint x: 118, startPoint y: 186, endPoint x: 268, endPoint y: 184, distance: 149.3
copy form "Kas veidojas vietās kur ir karstie plankumi? Subdukcijas līnijas [GEOGRAPHIC_DA…"
click at [246, 71] on h1 "5 ." at bounding box center [339, 77] width 427 height 27
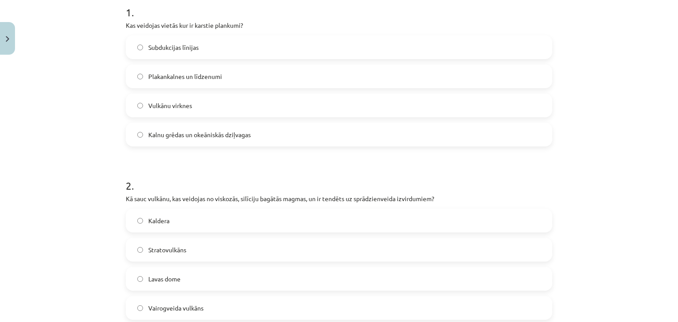
scroll to position [143, 0]
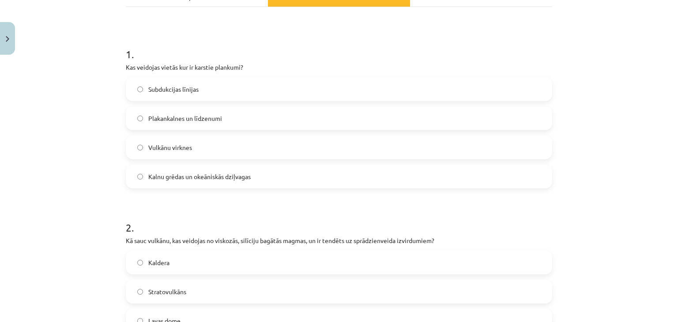
click at [194, 145] on label "Vulkānu virknes" at bounding box center [339, 147] width 425 height 22
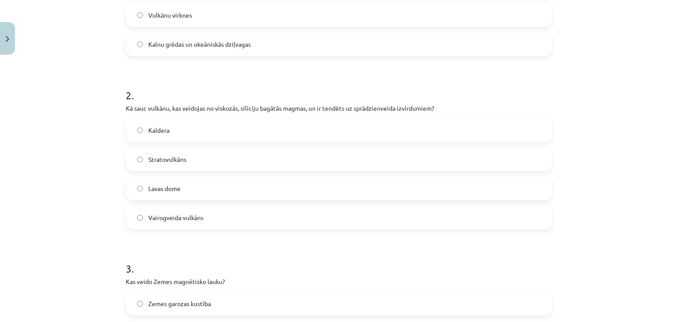
scroll to position [291, 0]
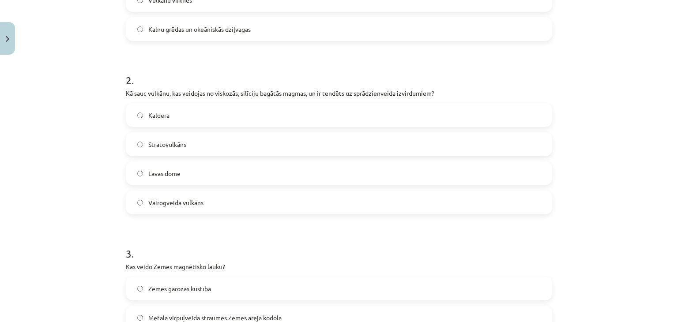
click at [183, 145] on span "Stratovulkāns" at bounding box center [167, 144] width 38 height 9
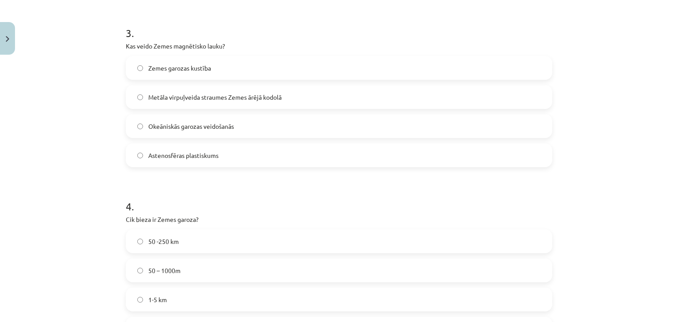
click at [233, 98] on span "Metāla virpuļveida straumes Zemes ārējā kodolā" at bounding box center [214, 97] width 133 height 9
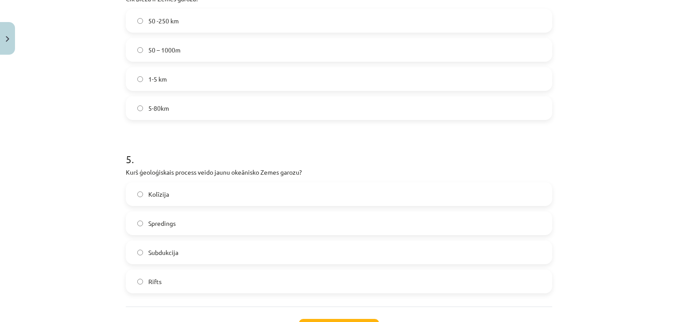
scroll to position [805, 0]
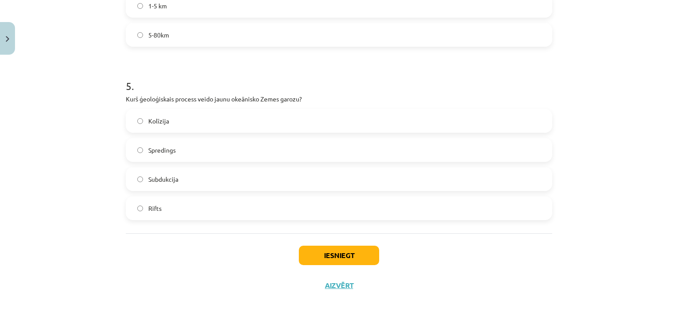
click at [178, 147] on label "Spredings" at bounding box center [339, 150] width 425 height 22
click at [340, 255] on button "Iesniegt" at bounding box center [339, 255] width 80 height 19
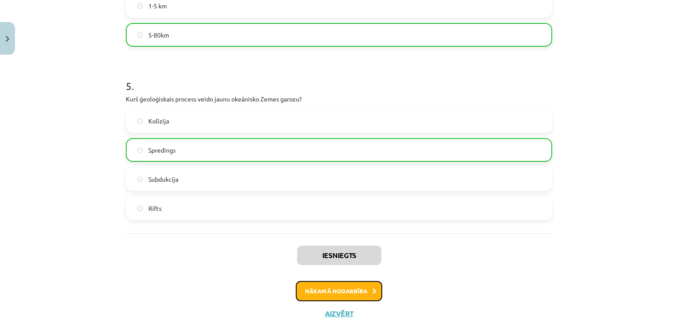
click at [335, 294] on button "Nākamā nodarbība" at bounding box center [339, 291] width 87 height 20
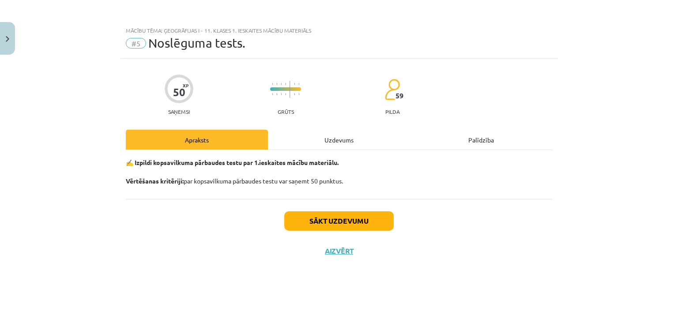
click at [330, 139] on div "Uzdevums" at bounding box center [339, 140] width 142 height 20
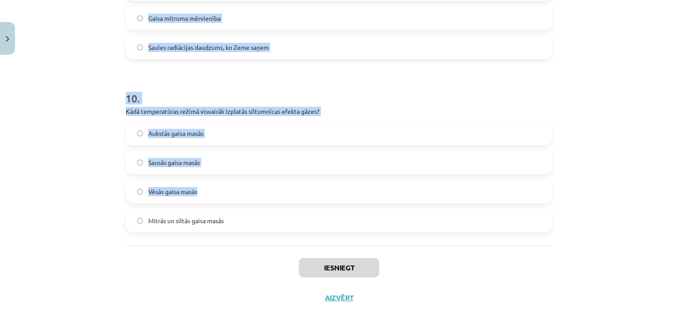
scroll to position [1658, 0]
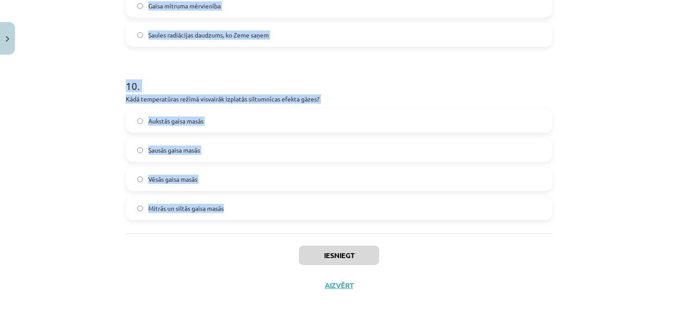
drag, startPoint x: 120, startPoint y: 62, endPoint x: 292, endPoint y: 181, distance: 209.4
copy form "Lor ip dolors? Ametconsect adipiscin elitsed doeius Temporinci utlabor Etdolore…"
click at [310, 83] on h1 "10 ." at bounding box center [339, 77] width 427 height 27
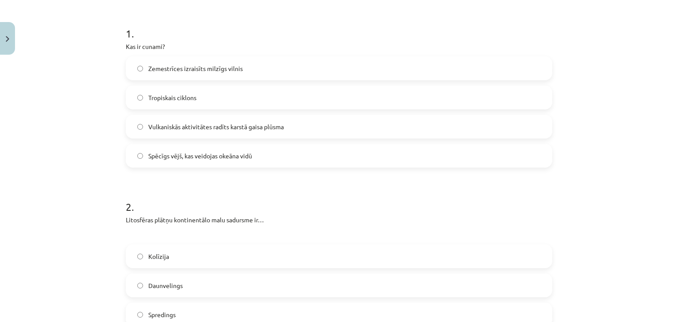
scroll to position [147, 0]
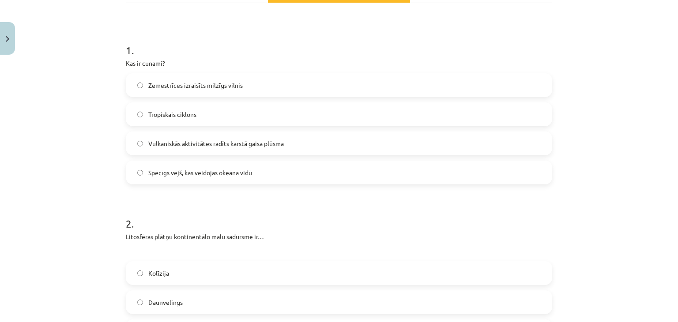
click at [224, 84] on span "Zemestrīces izraisīts milzīgs vilnis" at bounding box center [195, 85] width 94 height 9
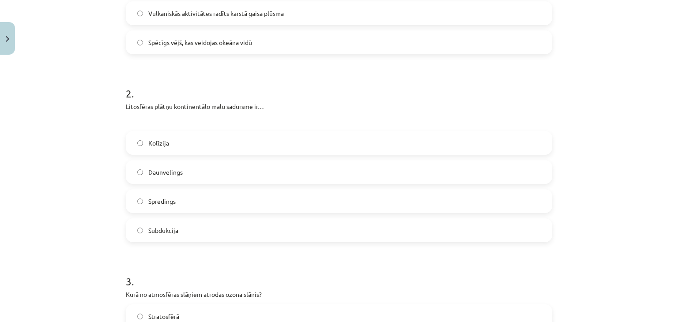
scroll to position [294, 0]
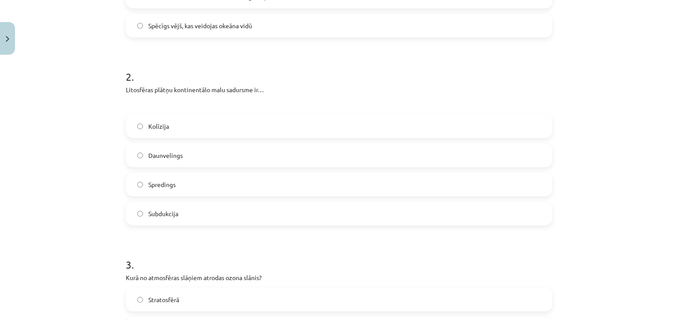
click at [224, 124] on label "Kolīzija" at bounding box center [339, 126] width 425 height 22
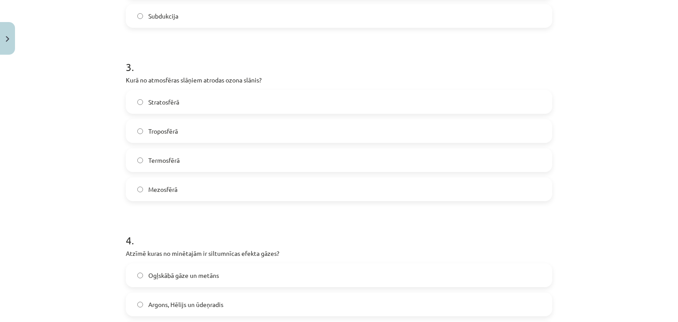
scroll to position [515, 0]
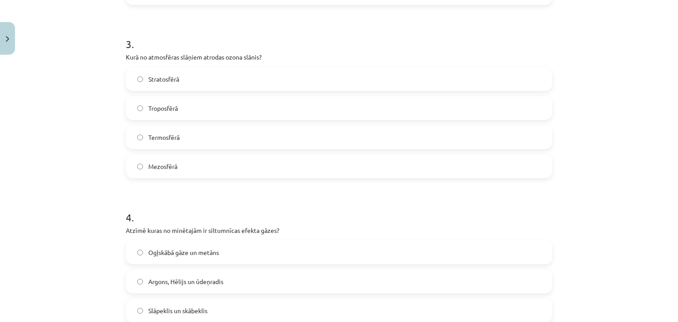
click at [206, 82] on label "Stratosfērā" at bounding box center [339, 79] width 425 height 22
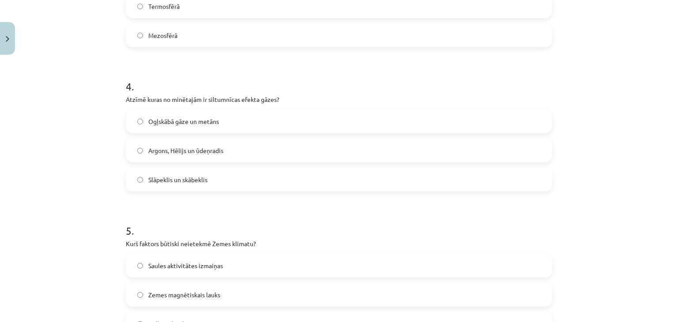
scroll to position [662, 0]
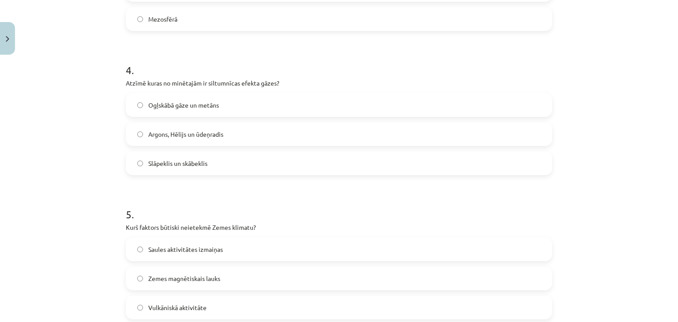
click at [228, 103] on label "Ogļskābā gāze un metāns" at bounding box center [339, 105] width 425 height 22
click at [216, 166] on label "Slāpeklis un skābeklis" at bounding box center [339, 163] width 425 height 22
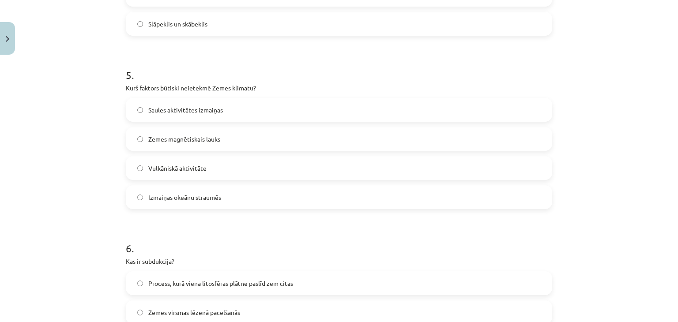
scroll to position [809, 0]
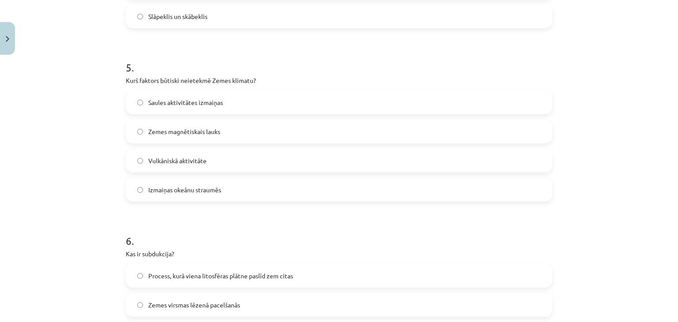
click at [223, 132] on label "Zemes magnētiskais lauks" at bounding box center [339, 132] width 425 height 22
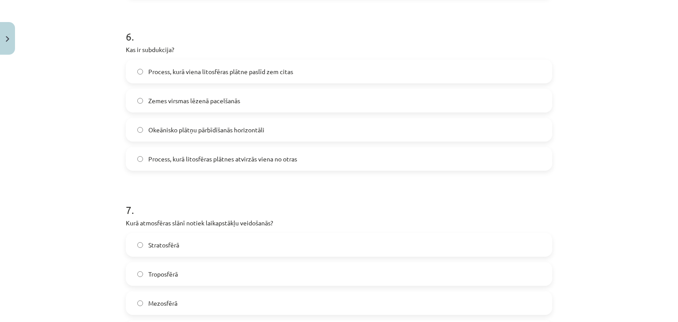
scroll to position [1030, 0]
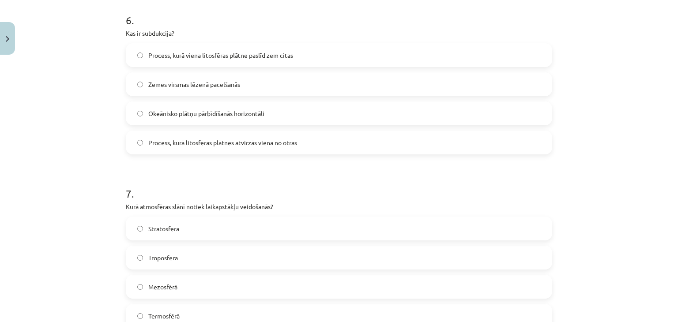
click at [237, 147] on label "Process, kurā litosfēras plātnes atvirzās viena no otras" at bounding box center [339, 143] width 425 height 22
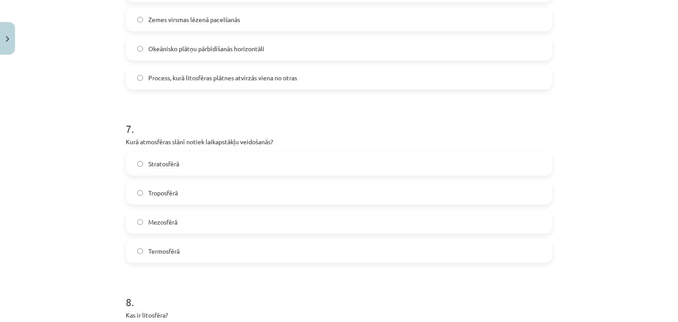
scroll to position [1177, 0]
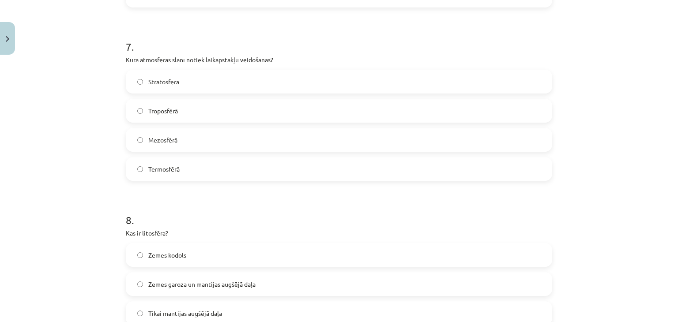
click at [206, 110] on label "Troposfērā" at bounding box center [339, 111] width 425 height 22
click at [209, 164] on label "Termosfērā" at bounding box center [339, 169] width 425 height 22
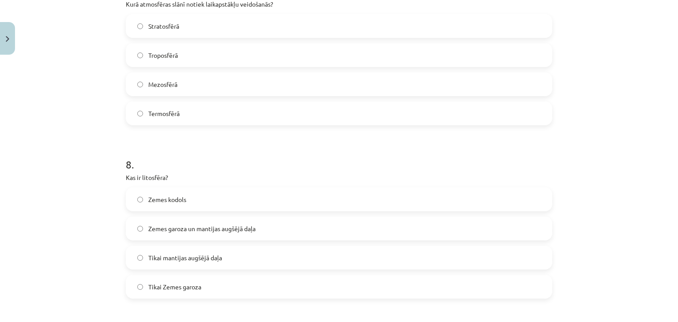
scroll to position [1325, 0]
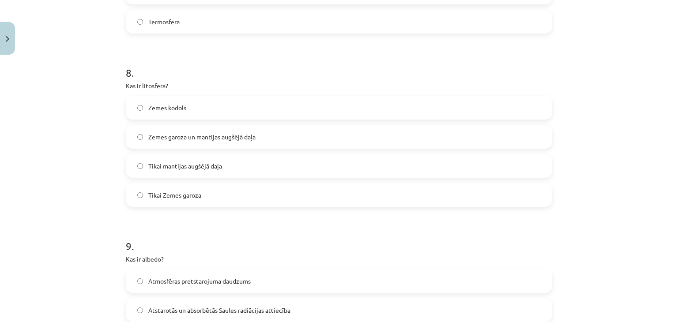
click at [200, 107] on label "Zemes kodols" at bounding box center [339, 108] width 425 height 22
click at [215, 143] on label "Zemes garoza un mantijas augšējā daļa" at bounding box center [339, 137] width 425 height 22
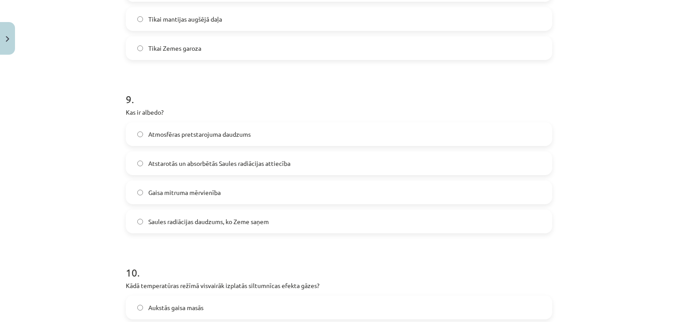
scroll to position [1545, 0]
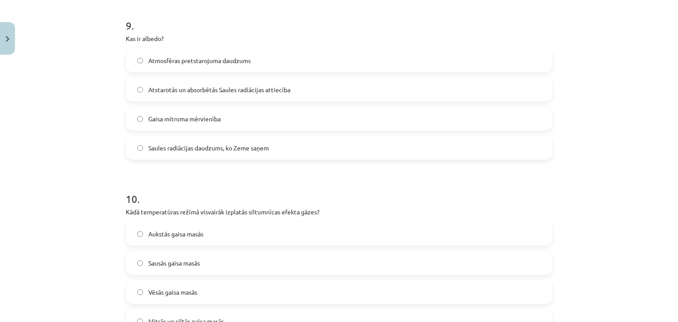
click at [238, 152] on label "Saules radiācijas daudzums, ko Zeme saņem" at bounding box center [339, 148] width 425 height 22
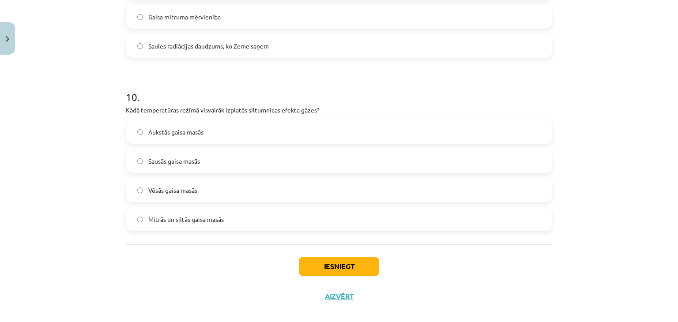
scroll to position [1658, 0]
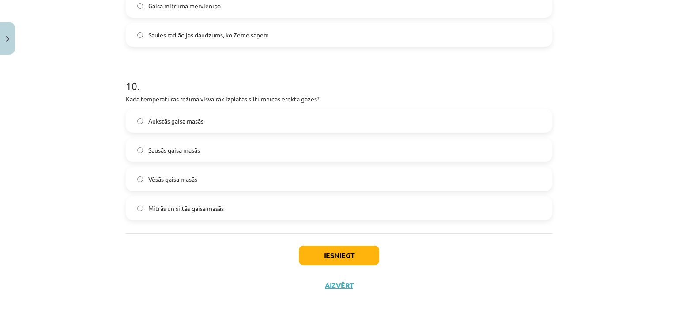
click at [177, 204] on span "Mitrās un siltās gaisa masās" at bounding box center [186, 208] width 76 height 9
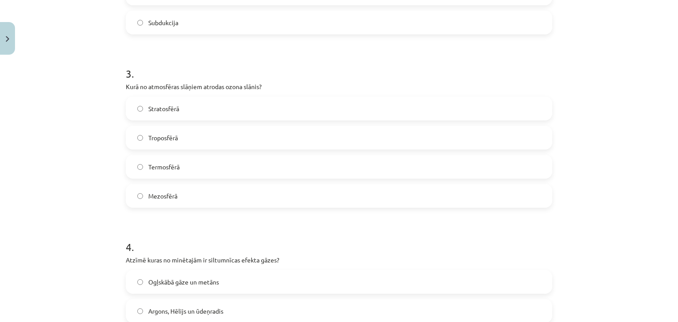
scroll to position [555, 0]
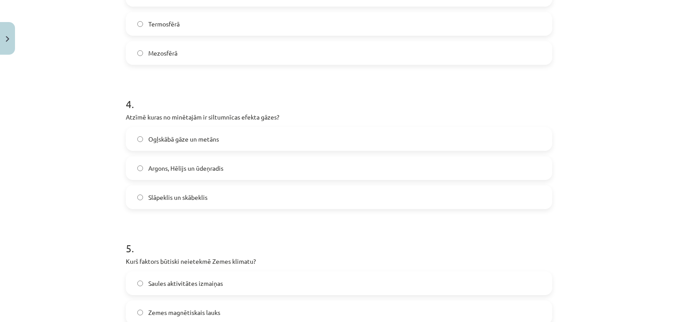
click at [208, 136] on span "Ogļskābā gāze un metāns" at bounding box center [183, 139] width 71 height 9
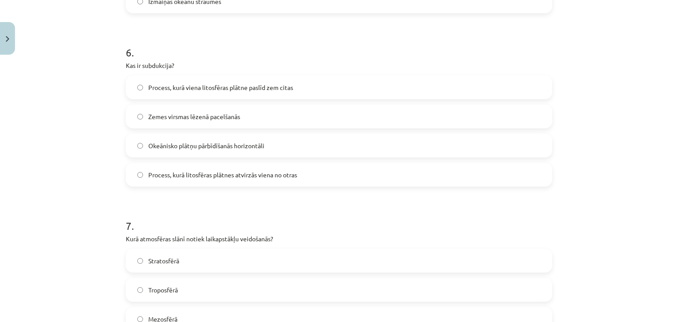
scroll to position [996, 0]
click at [247, 94] on label "Process, kurā viena litosfēras plātne paslīd zem citas" at bounding box center [339, 89] width 425 height 22
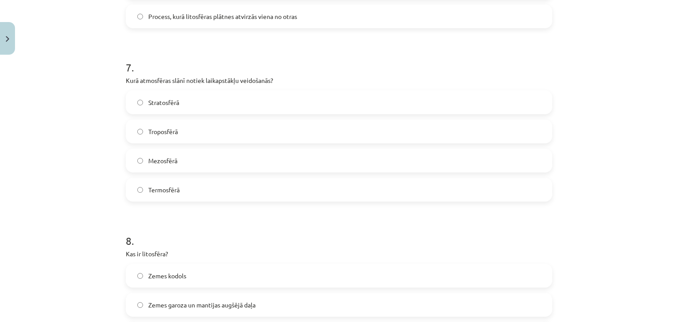
scroll to position [1217, 0]
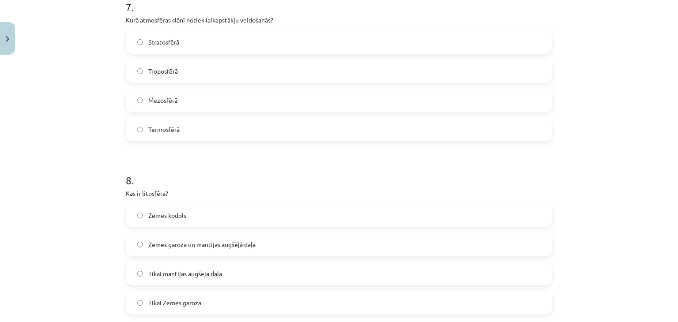
click at [175, 72] on span "Troposfērā" at bounding box center [163, 71] width 30 height 9
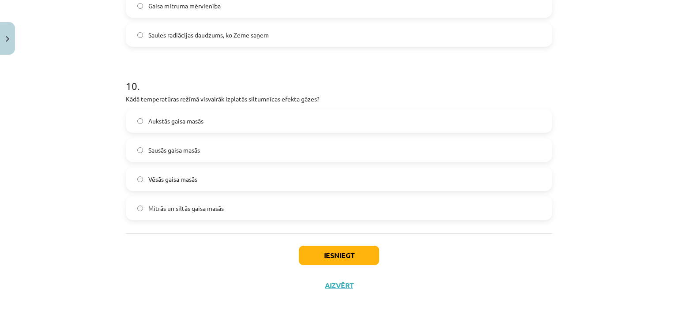
scroll to position [1585, 0]
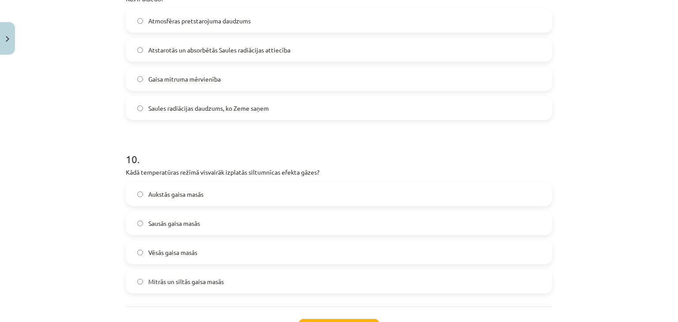
click at [241, 53] on span "Atstarotās un absorbētās Saules radiācijas attiecība" at bounding box center [219, 49] width 142 height 9
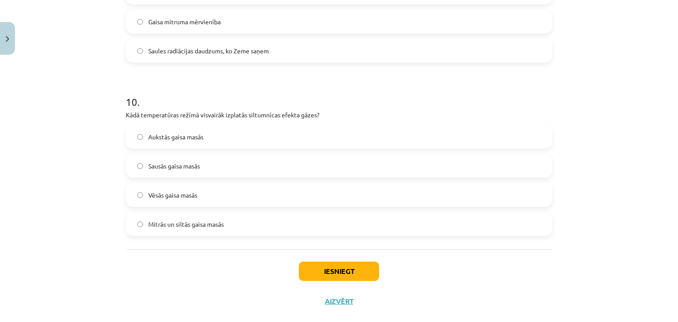
scroll to position [1658, 0]
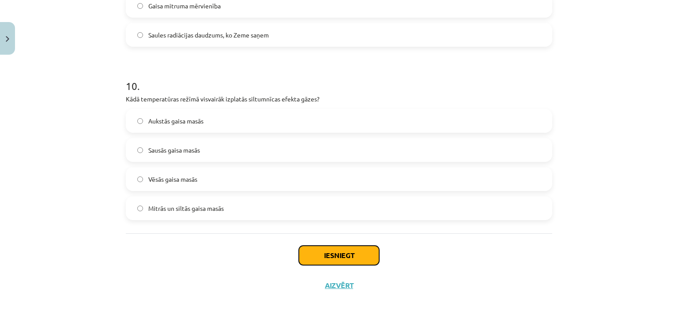
click at [326, 253] on button "Iesniegt" at bounding box center [339, 255] width 80 height 19
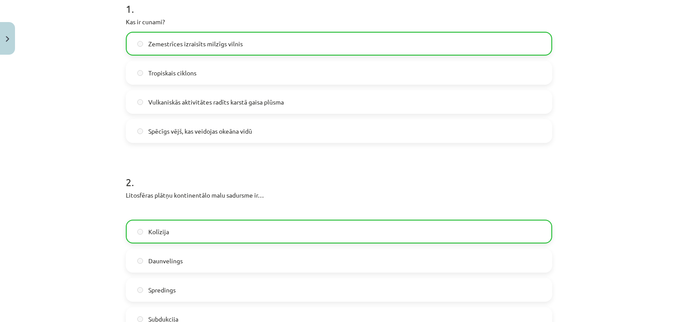
scroll to position [113, 0]
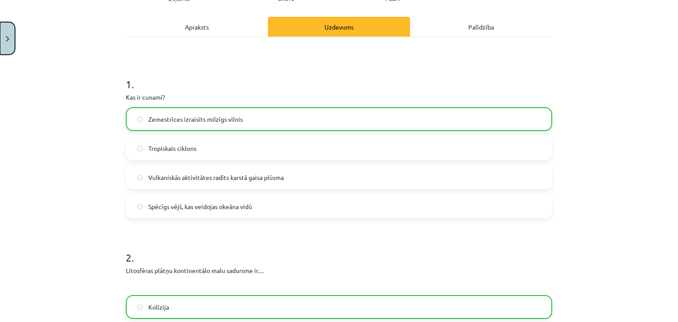
click at [6, 36] on img "Close" at bounding box center [8, 39] width 4 height 6
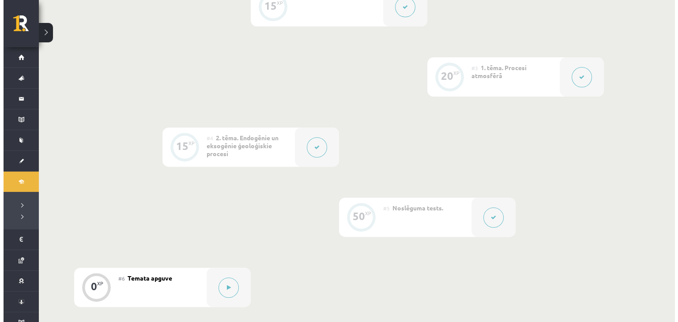
scroll to position [368, 0]
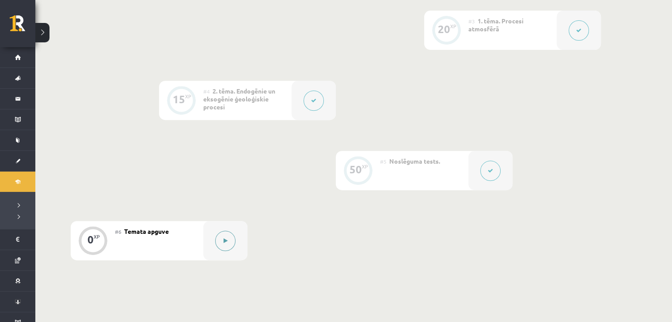
click at [227, 238] on icon at bounding box center [225, 240] width 4 height 5
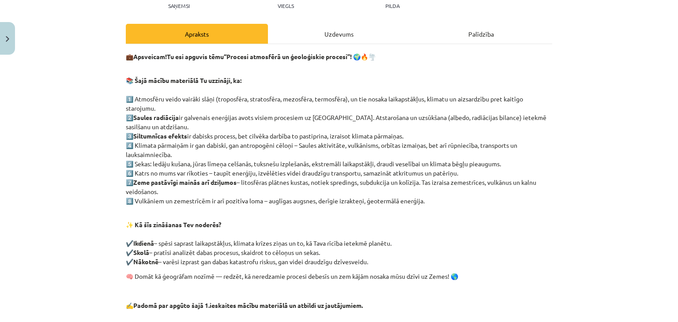
scroll to position [0, 0]
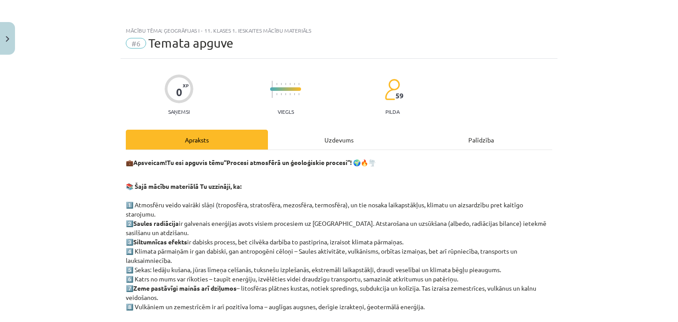
click at [324, 147] on div "Uzdevums" at bounding box center [339, 140] width 142 height 20
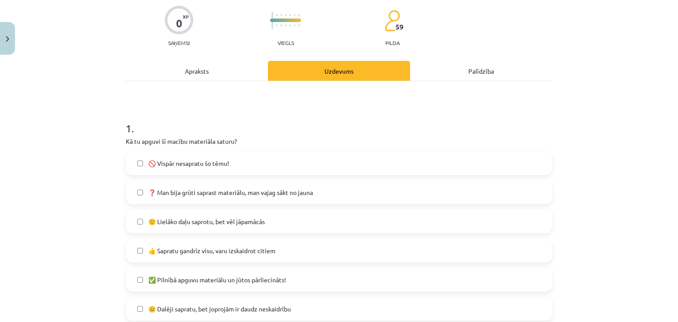
scroll to position [95, 0]
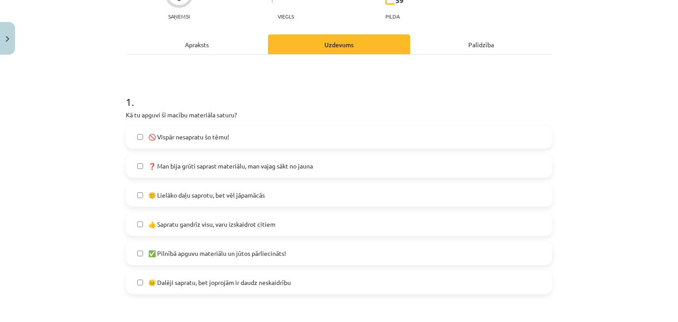
click at [303, 227] on label "👍 Sapratu gandrīz visu, varu izskaidrot citiem" at bounding box center [339, 224] width 425 height 22
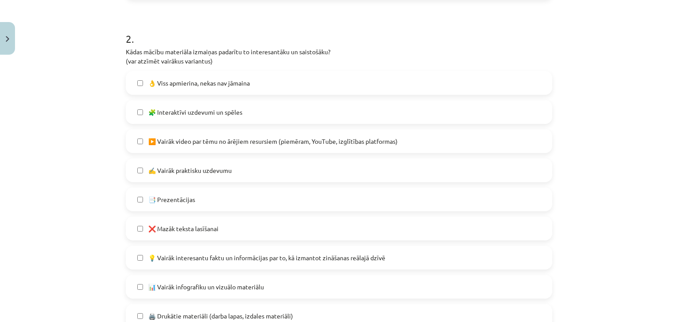
scroll to position [464, 0]
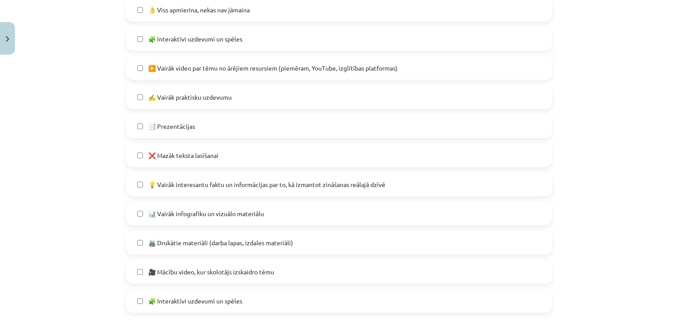
click at [277, 184] on span "💡 Vairāk interesantu faktu un informācijas par to, kā izmantot zināšanas reālaj…" at bounding box center [266, 184] width 237 height 9
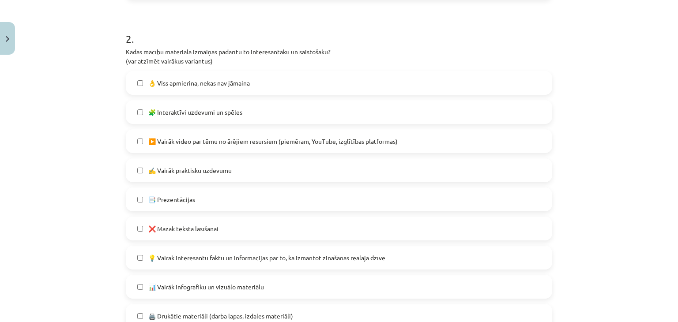
scroll to position [316, 0]
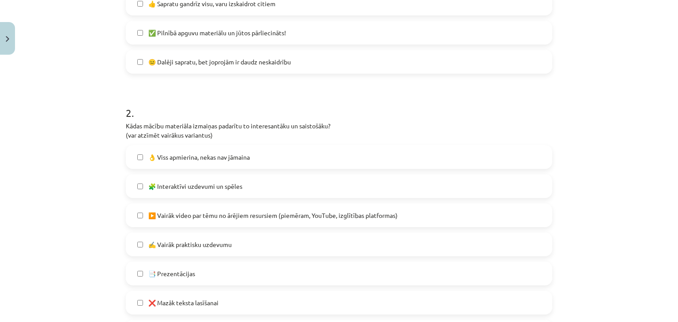
click at [258, 186] on label "🧩 Interaktīvi uzdevumi un spēles" at bounding box center [339, 186] width 425 height 22
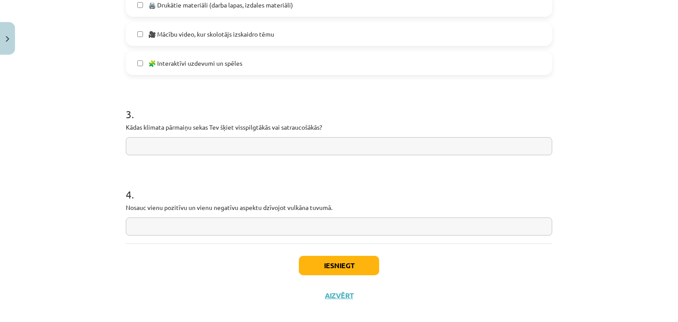
scroll to position [712, 0]
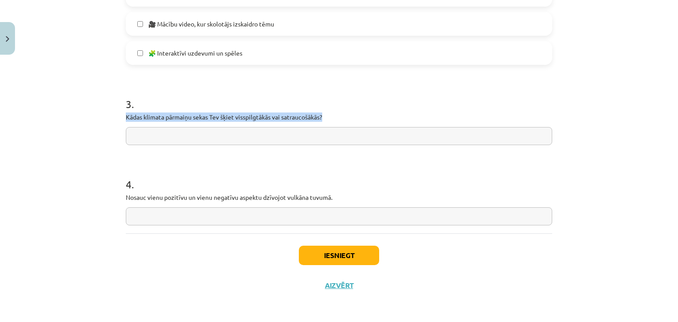
drag, startPoint x: 118, startPoint y: 118, endPoint x: 336, endPoint y: 110, distance: 217.4
copy p "Kādas klimata pārmaiņu sekas Tev šķiet visspilgtākās vai satraucošākās?"
click at [324, 113] on p "Kādas klimata pārmaiņu sekas Tev šķiet visspilgtākās vai satraucošākās?" at bounding box center [339, 117] width 427 height 9
click at [182, 133] on input "text" at bounding box center [339, 136] width 427 height 18
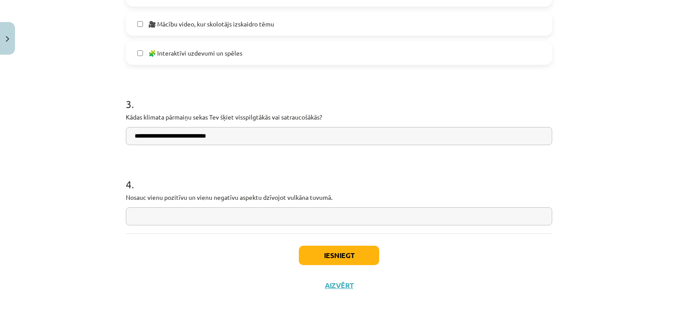
type input "**********"
drag, startPoint x: 119, startPoint y: 197, endPoint x: 341, endPoint y: 200, distance: 222.1
copy p "Nosauc vienu pozitīvu un vienu negatīvu aspektu dzīvojot vulkāna tuvumā."
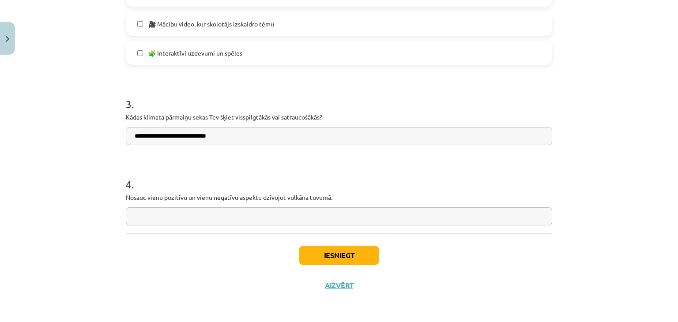
click at [187, 221] on input "text" at bounding box center [339, 217] width 427 height 18
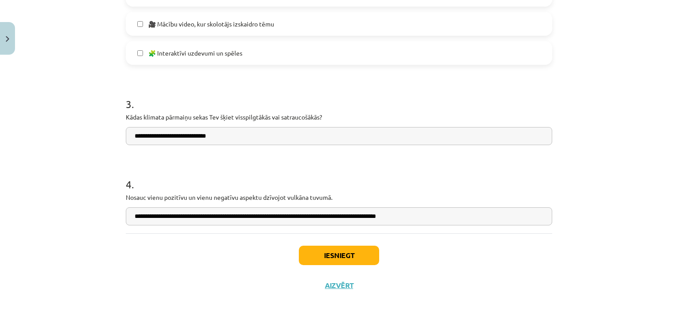
click at [402, 217] on input "**********" at bounding box center [339, 217] width 427 height 18
click at [438, 221] on input "**********" at bounding box center [339, 217] width 427 height 18
click at [542, 219] on input "**********" at bounding box center [339, 217] width 427 height 18
click at [540, 216] on input "**********" at bounding box center [339, 217] width 427 height 18
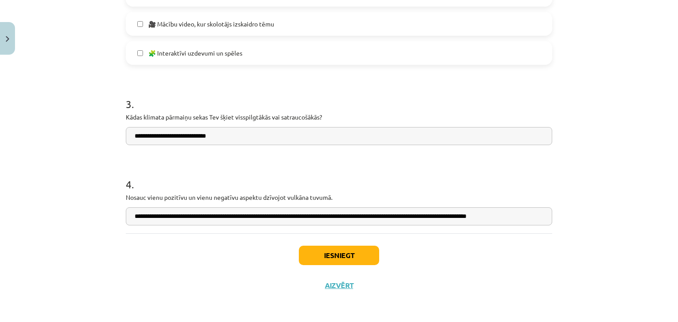
scroll to position [0, 3]
drag, startPoint x: 518, startPoint y: 219, endPoint x: 632, endPoint y: 228, distance: 114.7
click at [632, 228] on div "Mācību tēma: Ģeogrāfijas i - 11. klases 1. ieskaites mācību materiāls #6 Temata…" at bounding box center [339, 161] width 678 height 322
click at [535, 216] on input "**********" at bounding box center [339, 217] width 427 height 18
click at [541, 218] on input "**********" at bounding box center [339, 217] width 427 height 18
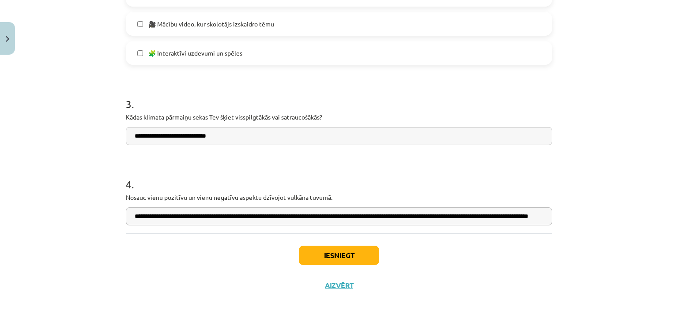
scroll to position [0, 84]
type input "**********"
click at [324, 257] on button "Iesniegt" at bounding box center [339, 255] width 80 height 19
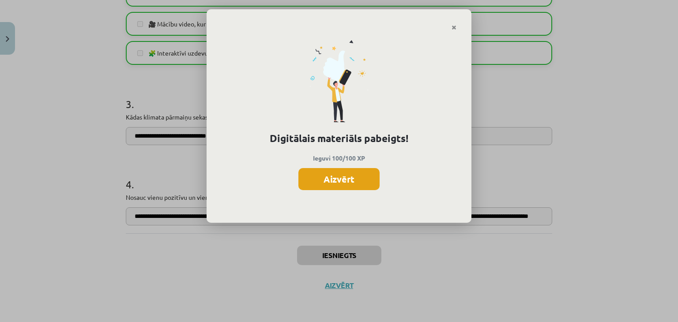
click at [327, 178] on button "Aizvērt" at bounding box center [338, 179] width 81 height 22
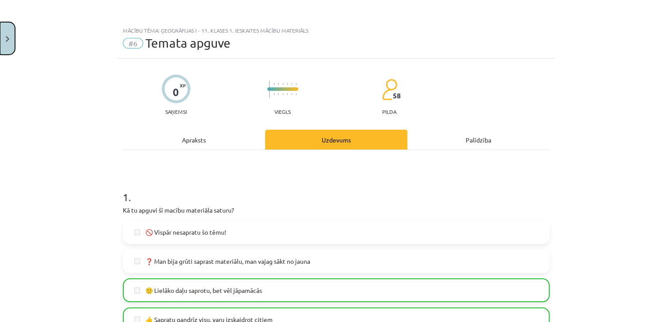
click at [7, 45] on button "Close" at bounding box center [7, 38] width 15 height 33
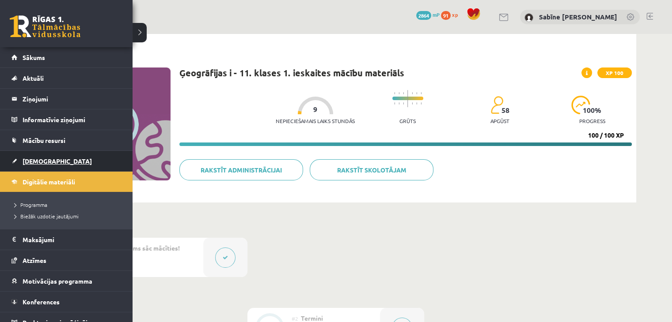
click at [36, 166] on link "[DEMOGRAPHIC_DATA]" at bounding box center [66, 161] width 110 height 20
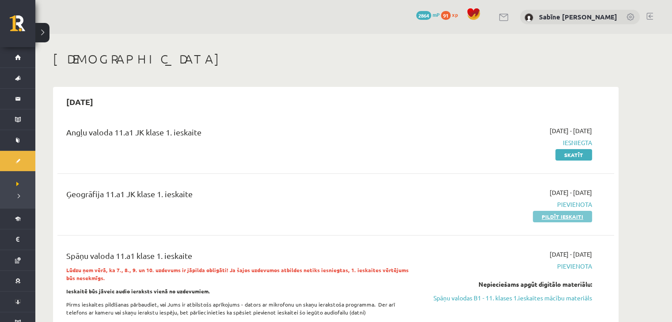
click at [564, 220] on link "Pildīt ieskaiti" at bounding box center [562, 216] width 59 height 11
